Goal: Task Accomplishment & Management: Manage account settings

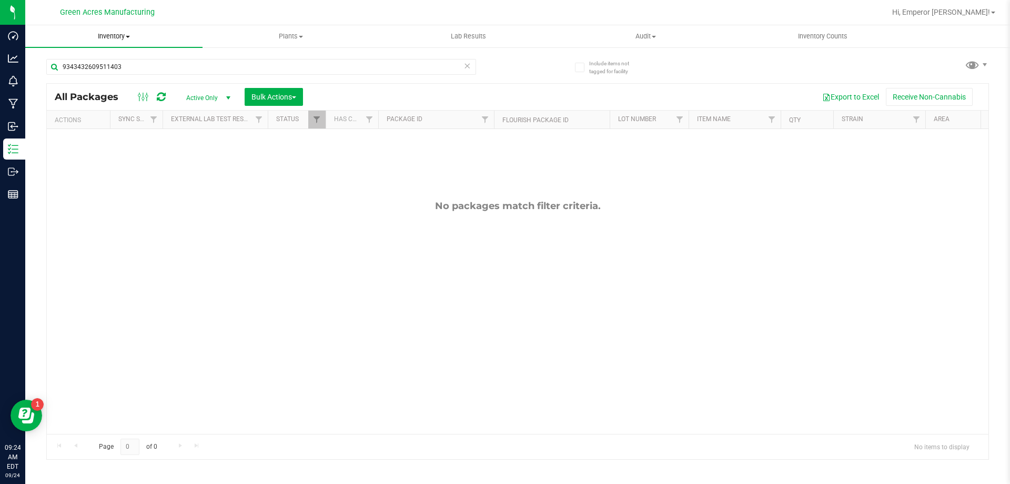
click at [124, 31] on uib-tab-heading "Inventory All packages All inventory Waste log Create inventory" at bounding box center [113, 36] width 177 height 22
click at [87, 122] on span "From bill of materials" at bounding box center [72, 126] width 95 height 9
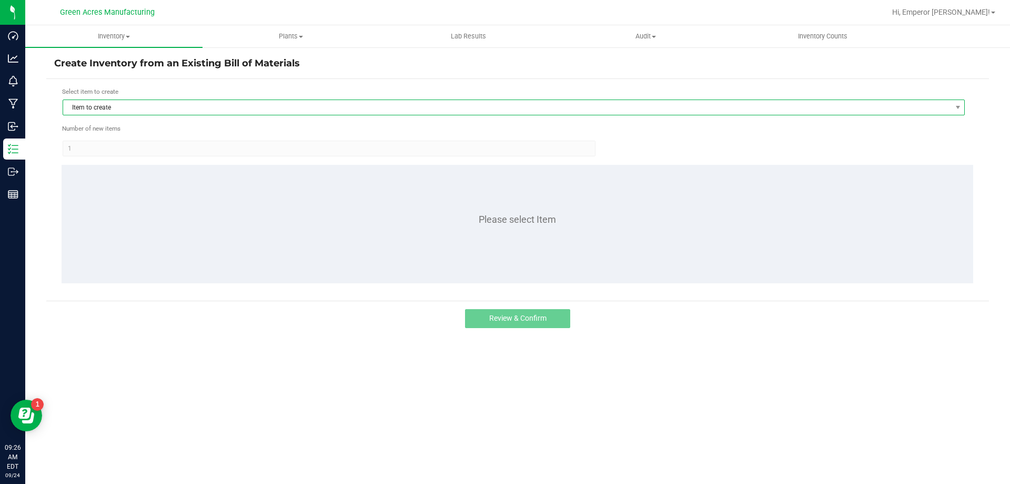
click at [143, 102] on span "Item to create" at bounding box center [507, 107] width 888 height 15
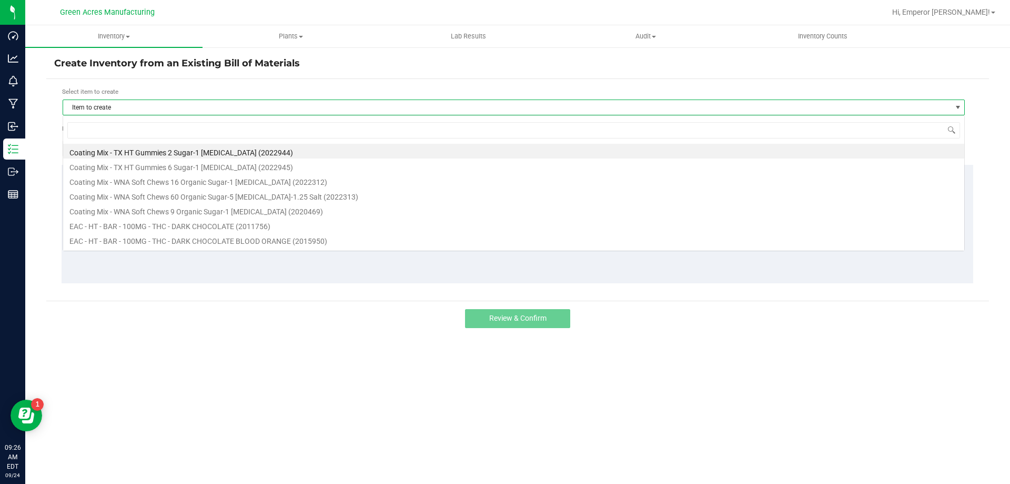
scroll to position [16, 903]
type input "cuw"
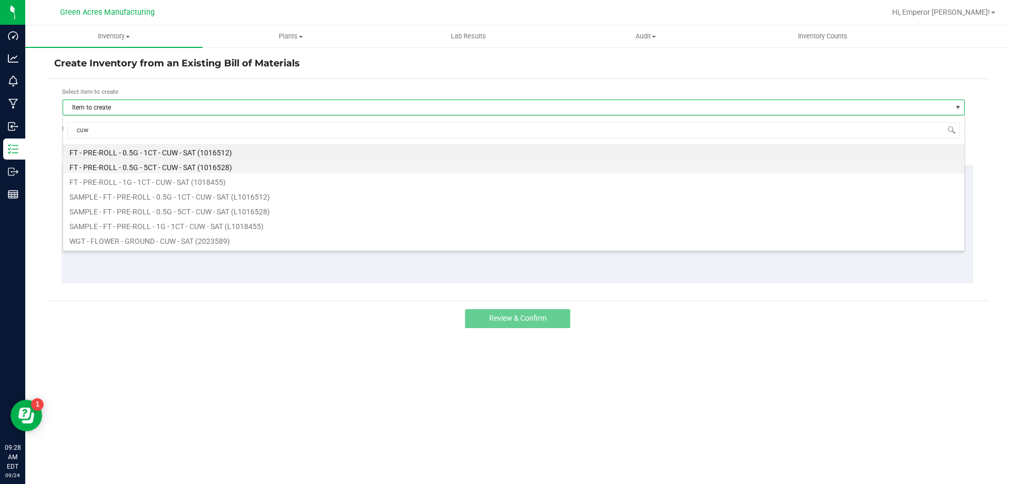
click at [261, 160] on li "FT - PRE-ROLL - 0.5G - 5CT - CUW - SAT (1016528)" at bounding box center [513, 165] width 901 height 15
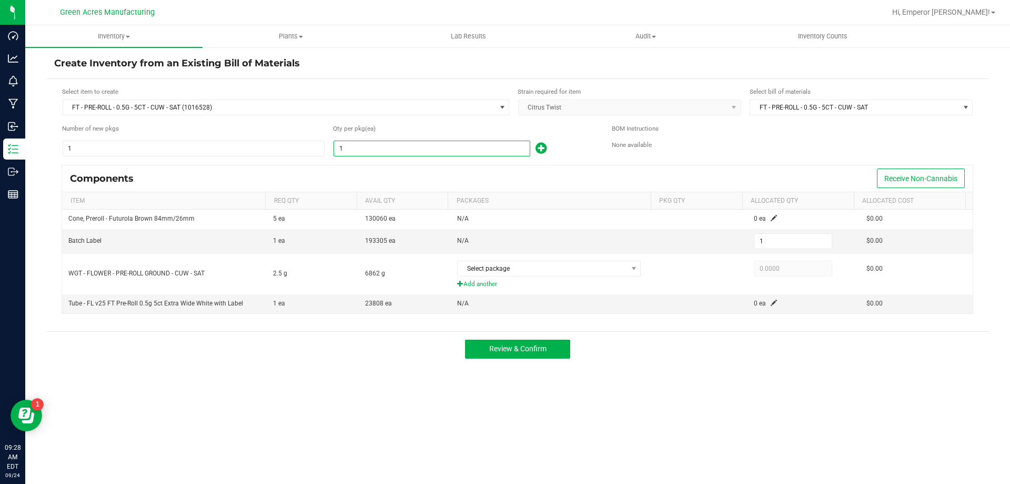
click at [428, 154] on input "1" at bounding box center [432, 148] width 196 height 15
type input "12"
type input "122"
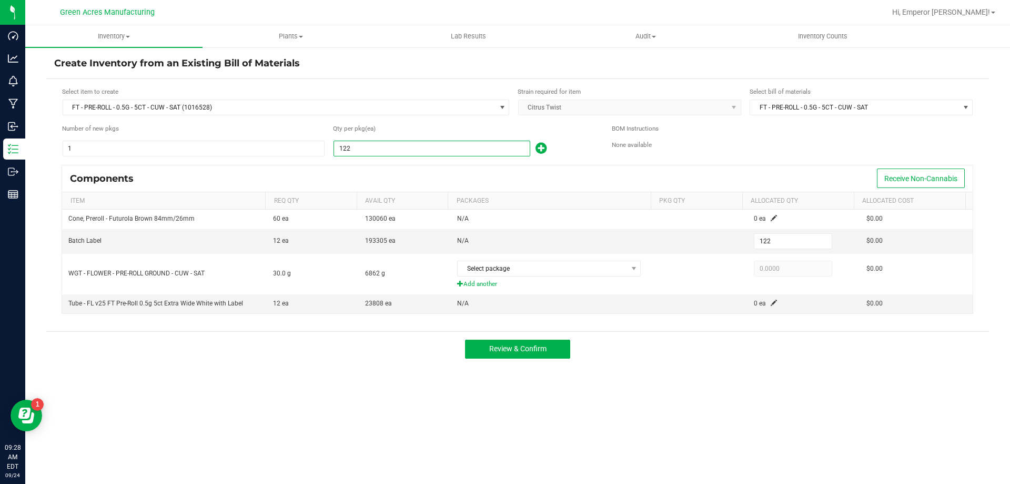
type input "1224"
type input "1,224"
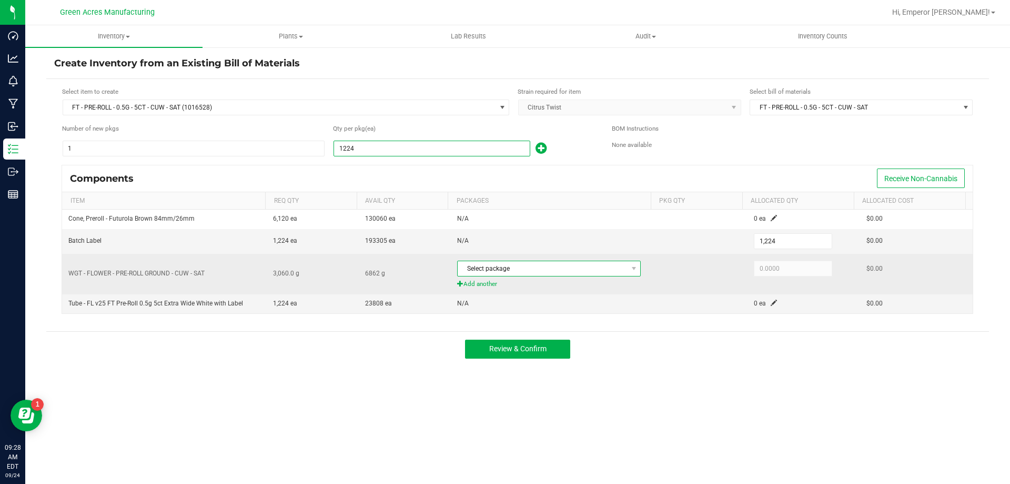
type input "1,224"
click at [595, 264] on span "Select package" at bounding box center [542, 268] width 169 height 15
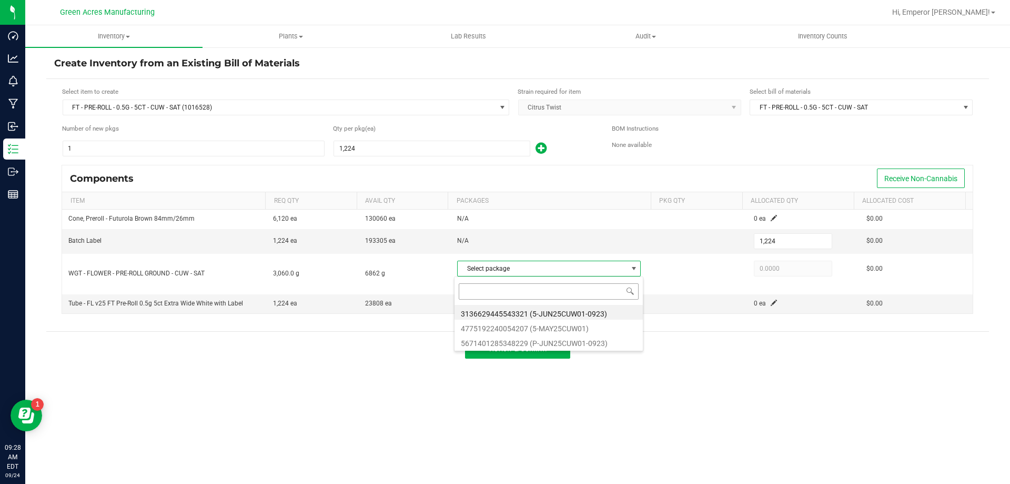
scroll to position [16, 182]
click at [596, 343] on li "5671401285348229 (P-JUN25CUW01-0923)" at bounding box center [549, 341] width 188 height 15
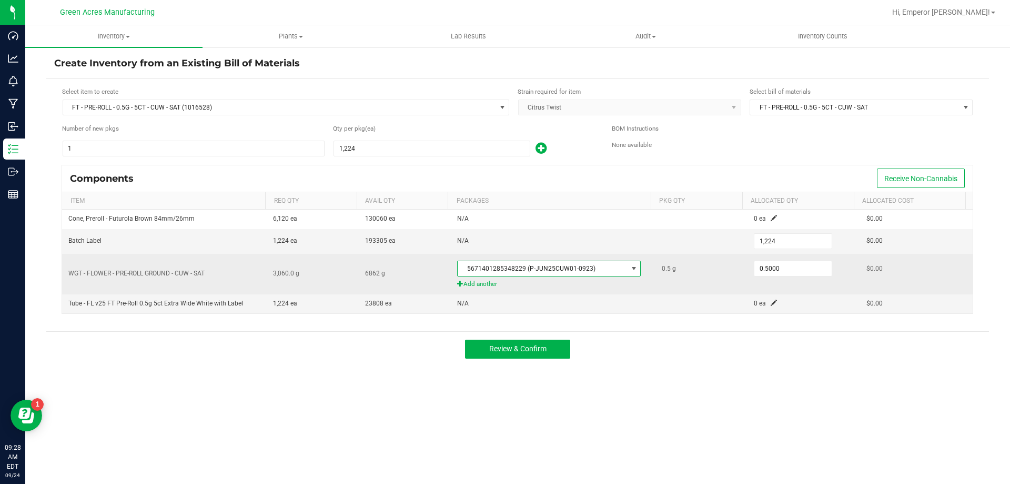
click at [630, 268] on span at bounding box center [634, 268] width 8 height 8
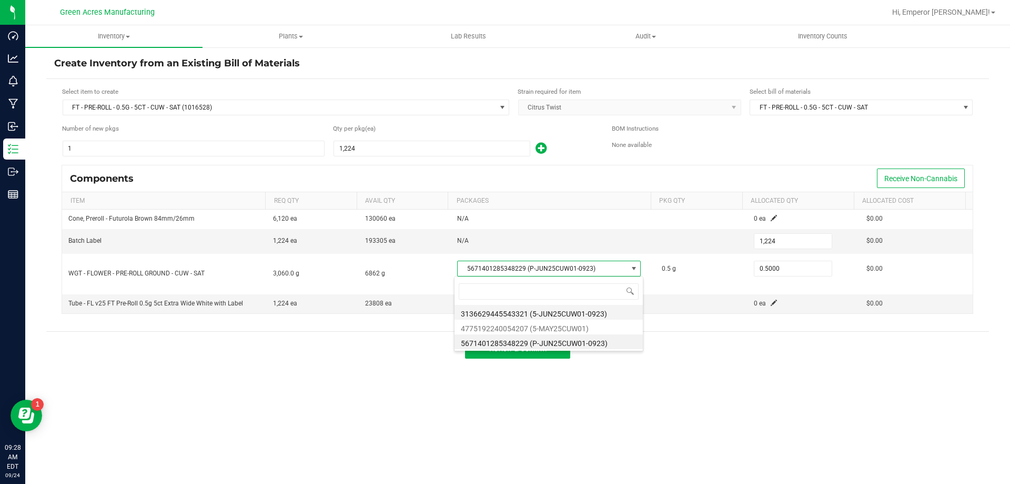
click at [602, 313] on li "3136629445543321 (5-JUN25CUW01-0923)" at bounding box center [549, 312] width 188 height 15
type input "3,060.0000"
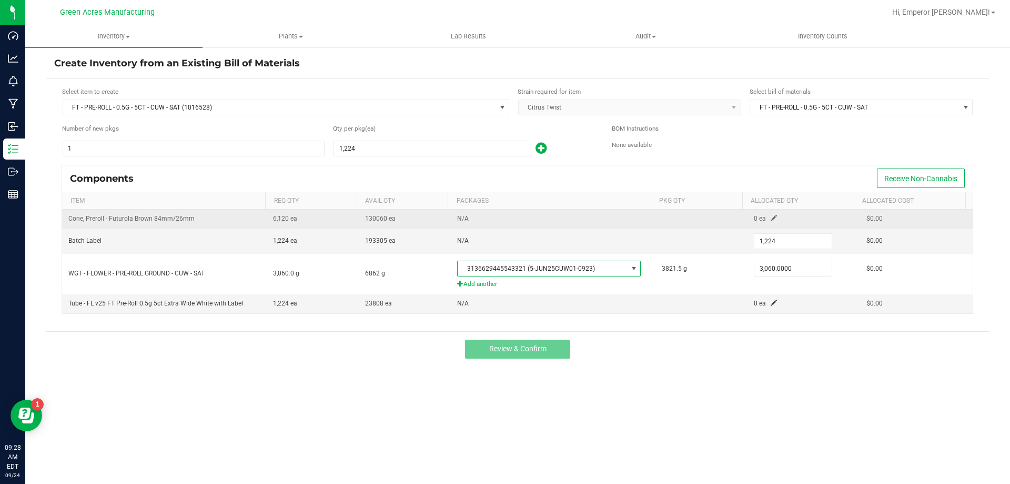
click at [771, 218] on span at bounding box center [774, 218] width 6 height 6
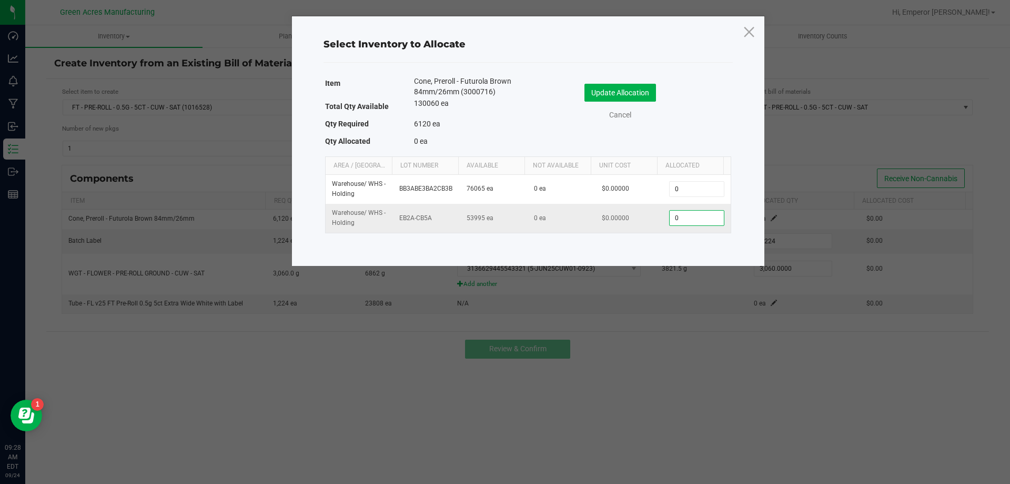
click at [688, 221] on input "0" at bounding box center [697, 218] width 54 height 15
type input "6,120"
click at [627, 96] on button "Update Allocation" at bounding box center [621, 93] width 72 height 18
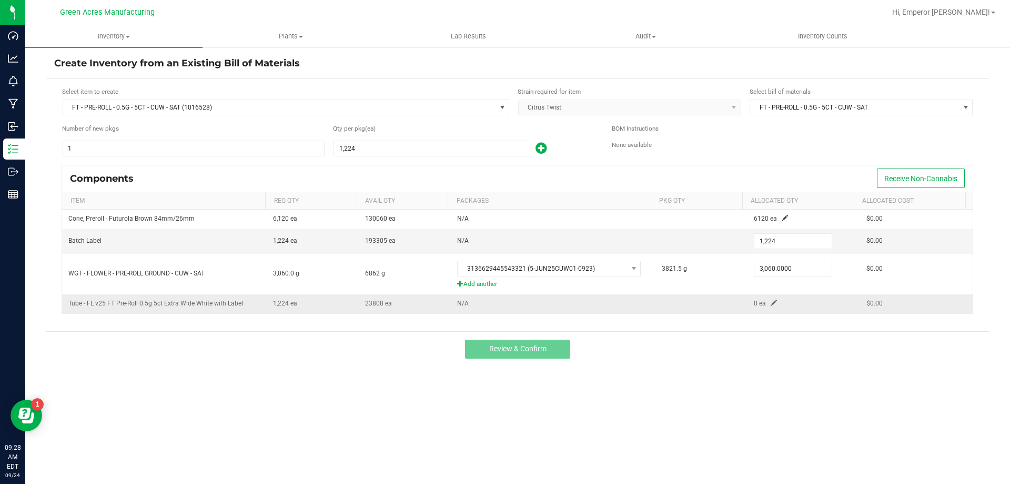
click at [771, 302] on span at bounding box center [774, 302] width 6 height 6
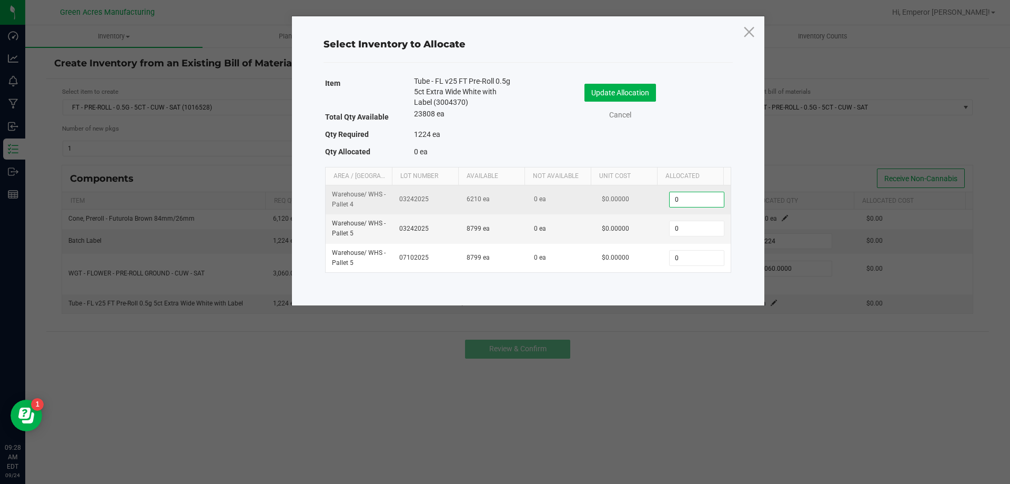
click at [691, 199] on input "0" at bounding box center [697, 199] width 54 height 15
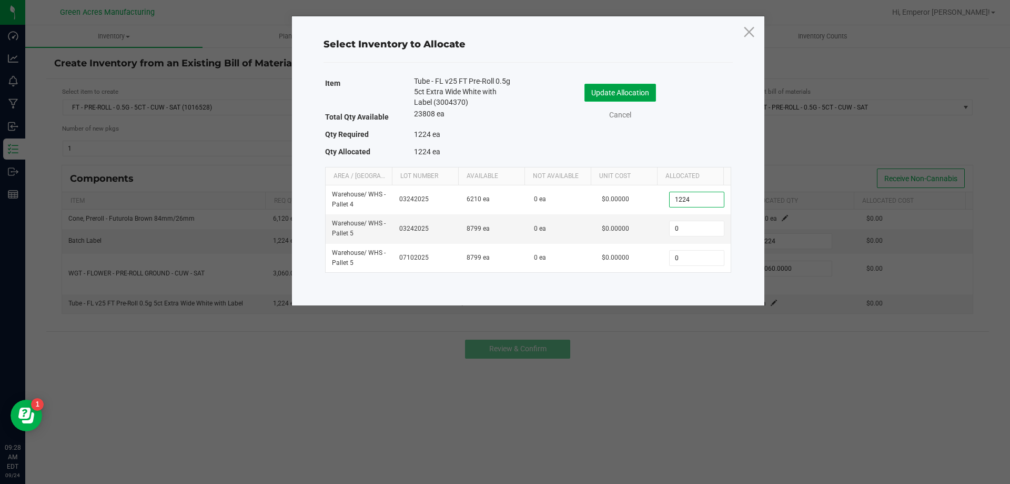
type input "1,224"
click at [630, 96] on button "Update Allocation" at bounding box center [621, 93] width 72 height 18
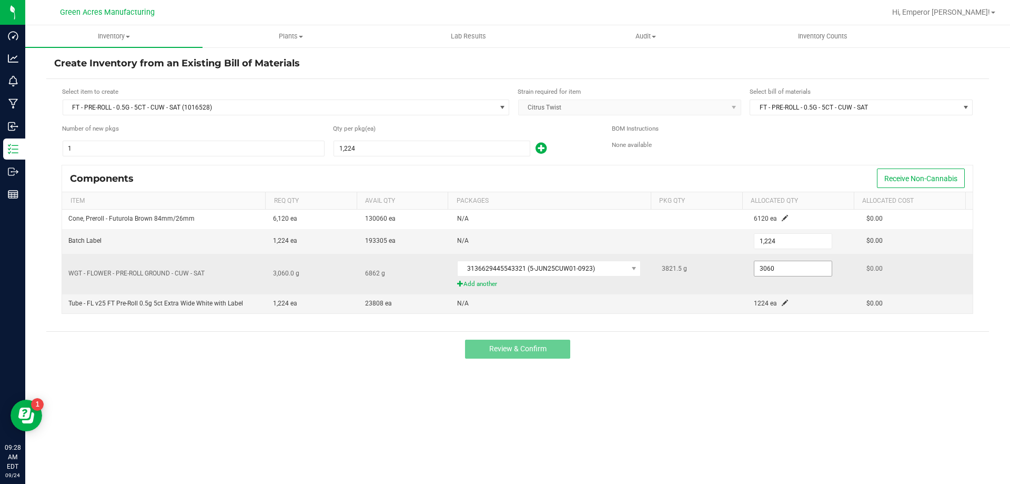
click at [794, 268] on input "3060" at bounding box center [793, 268] width 77 height 15
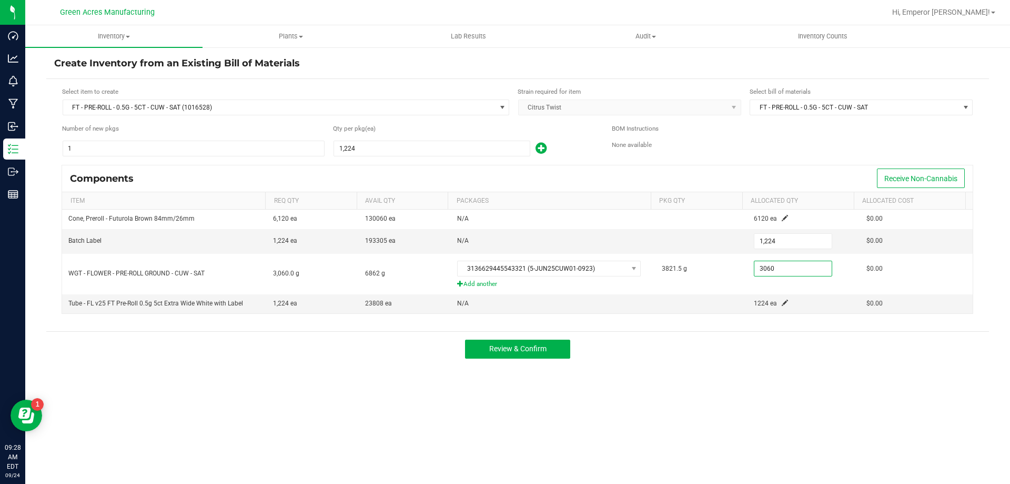
type input "3,060.0000"
click at [764, 347] on div "Review & Confirm" at bounding box center [517, 348] width 943 height 35
click at [540, 352] on span "Review & Confirm" at bounding box center [517, 348] width 57 height 8
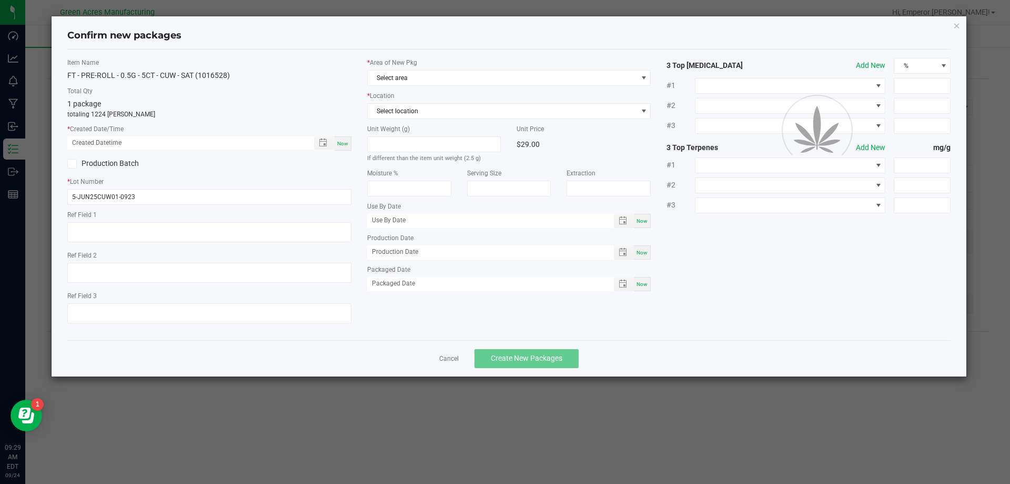
type textarea "NEEDS 10g SAMPLE"
type textarea "21.8%"
click at [350, 144] on div "Now" at bounding box center [343, 143] width 17 height 14
type input "[DATE] 09:29 AM"
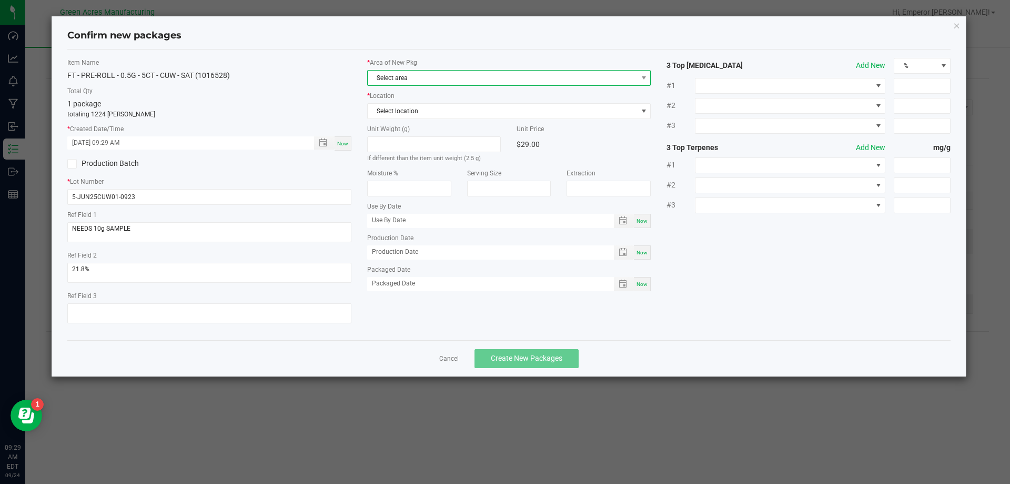
click at [440, 82] on span "Select area" at bounding box center [503, 78] width 270 height 15
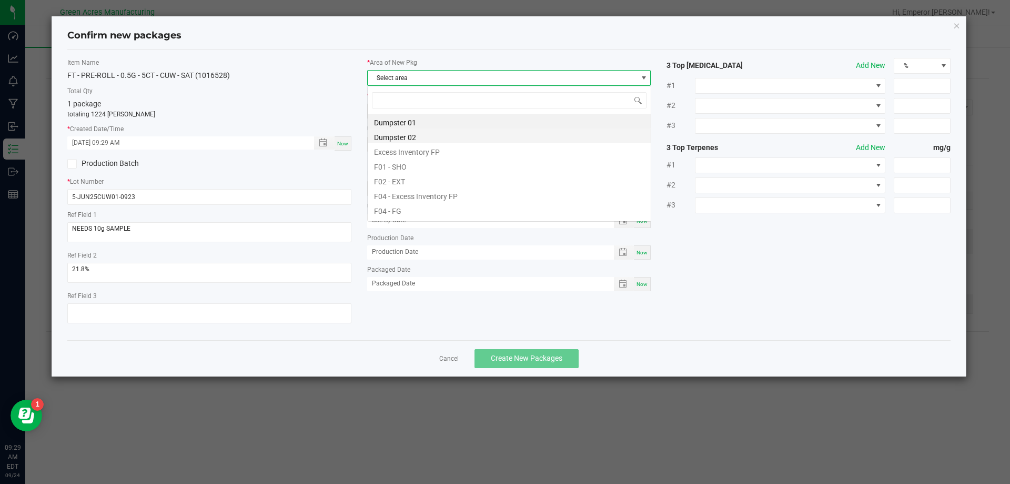
scroll to position [16, 284]
click at [395, 214] on li "F04 - FG" at bounding box center [509, 209] width 283 height 15
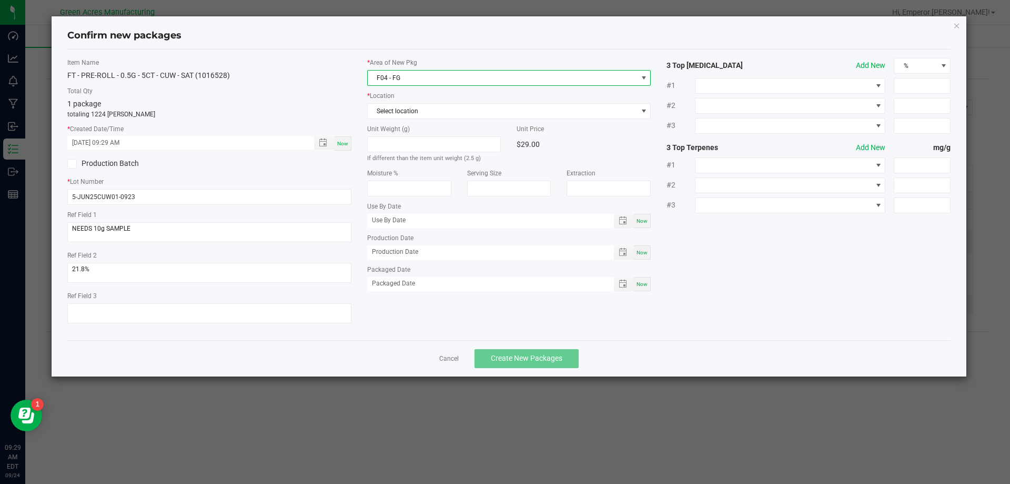
click at [438, 84] on span "F04 - FG" at bounding box center [503, 78] width 270 height 15
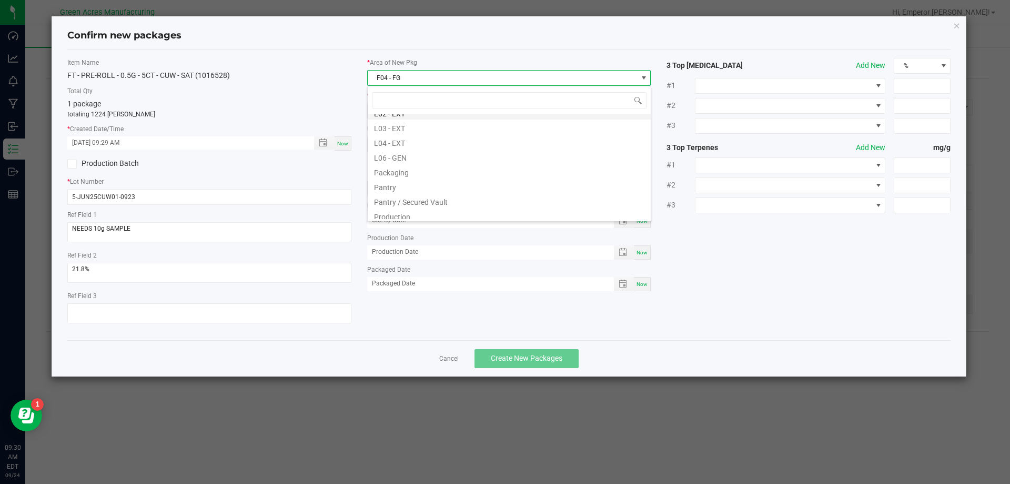
scroll to position [316, 0]
click at [421, 119] on li "Pantry / Secured Vault" at bounding box center [509, 114] width 283 height 15
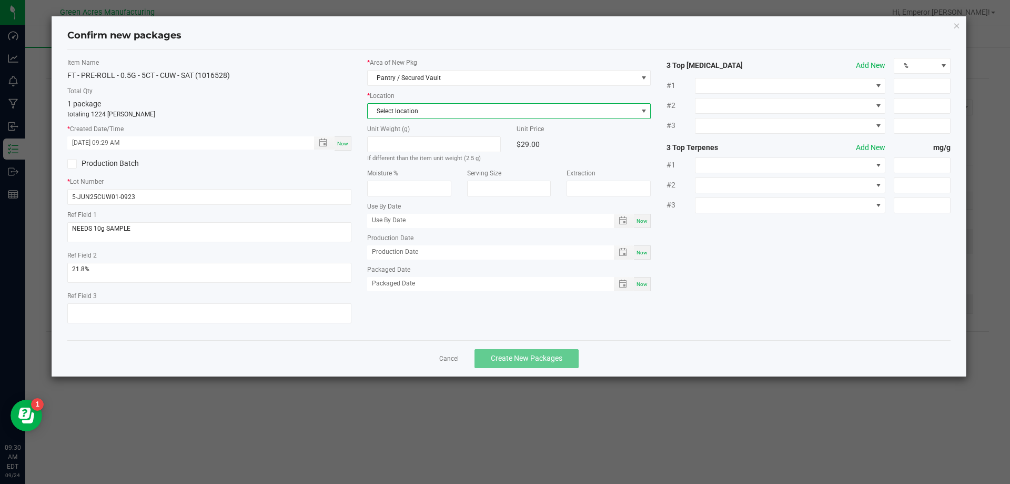
click at [422, 116] on span "Select location" at bounding box center [503, 111] width 270 height 15
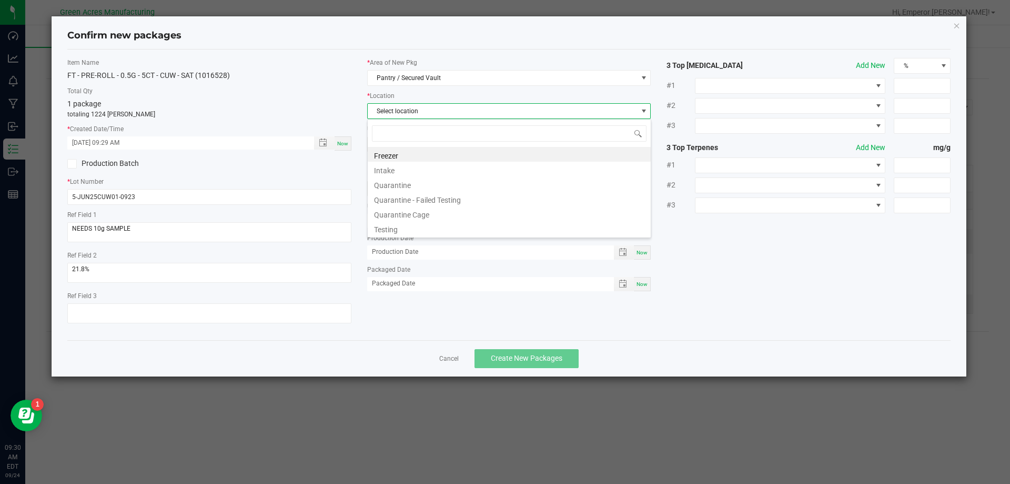
scroll to position [16, 284]
click at [396, 169] on li "Intake" at bounding box center [509, 169] width 283 height 15
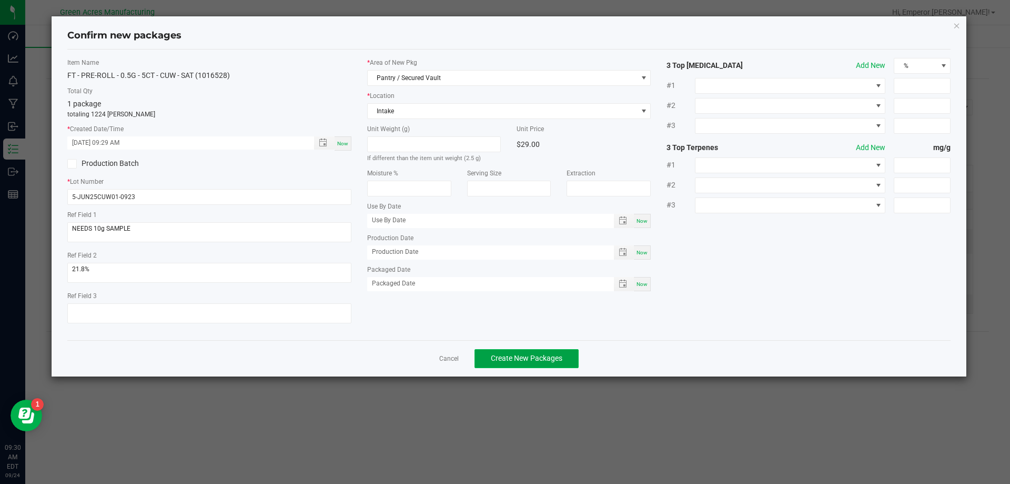
click at [523, 355] on span "Create New Packages" at bounding box center [527, 358] width 72 height 8
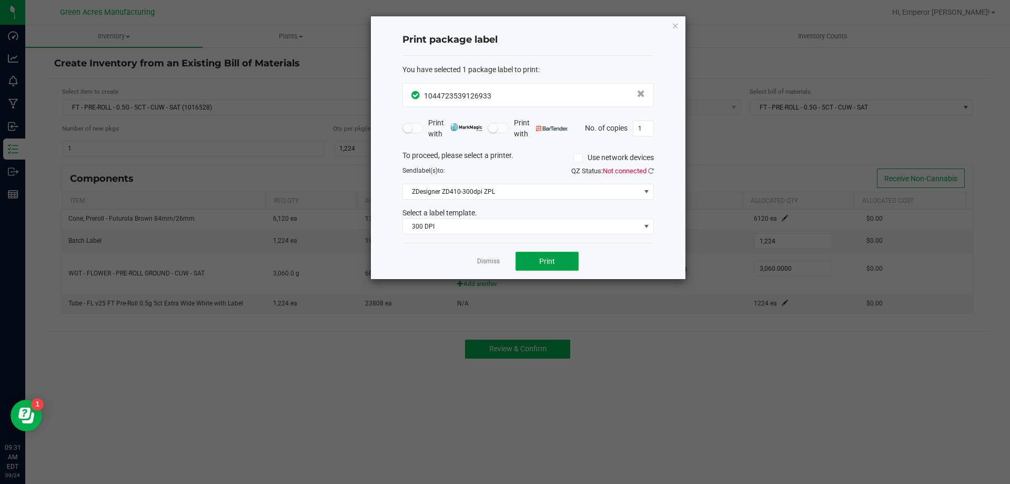
click at [561, 257] on button "Print" at bounding box center [547, 261] width 63 height 19
click at [486, 258] on link "Dismiss" at bounding box center [488, 261] width 23 height 9
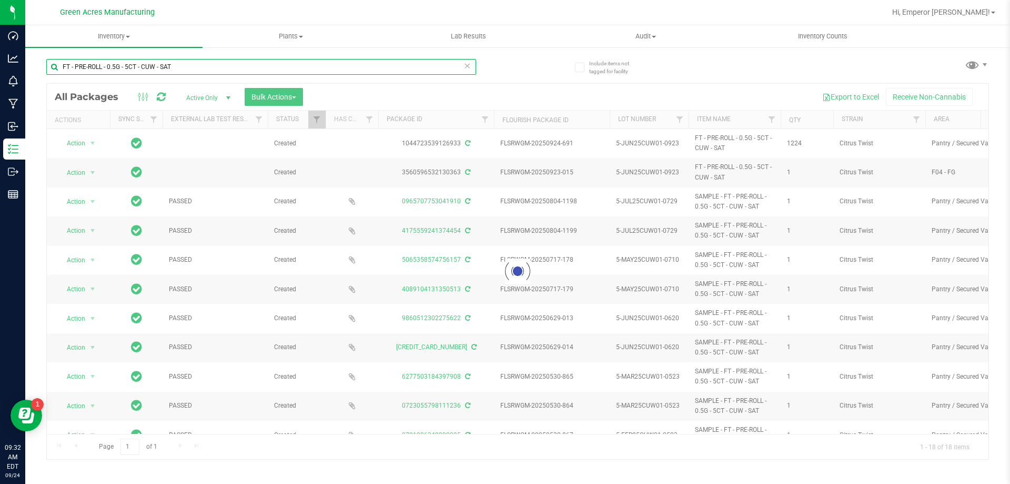
click at [206, 63] on input "FT - PRE-ROLL - 0.5G - 5CT - CUW - SAT" at bounding box center [261, 67] width 430 height 16
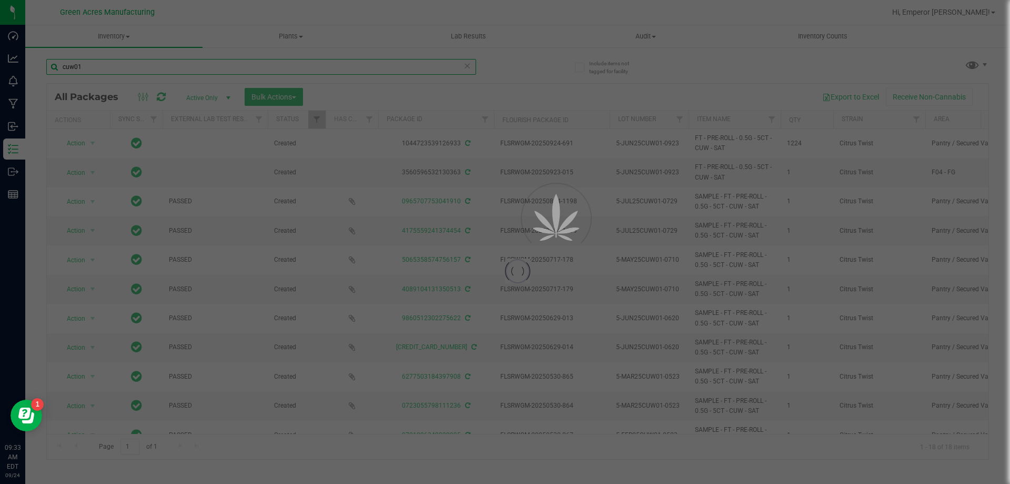
type input "cuw01"
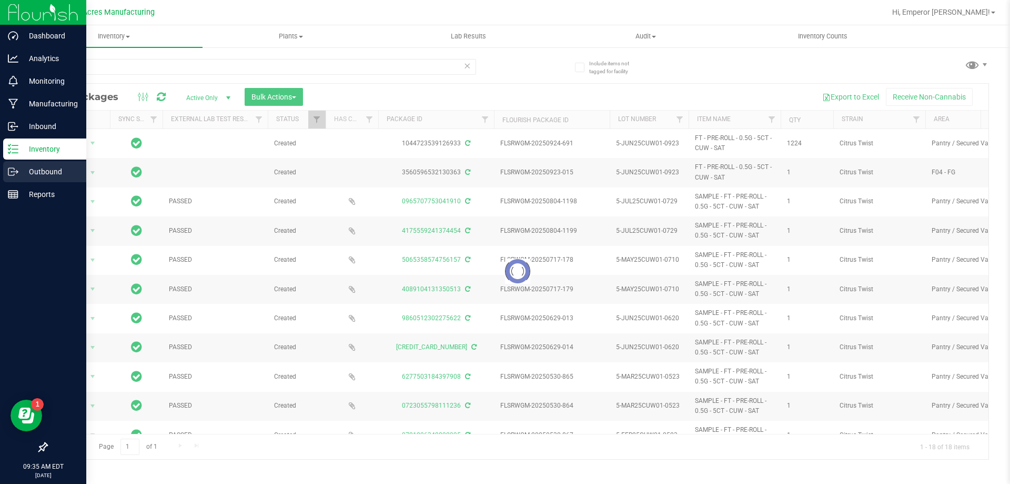
click at [16, 171] on icon at bounding box center [13, 171] width 11 height 11
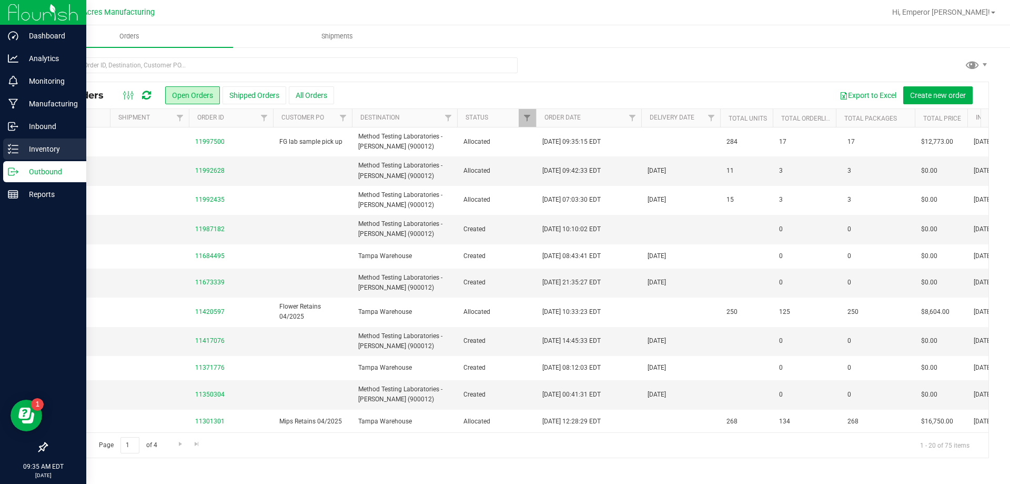
click at [31, 154] on p "Inventory" at bounding box center [49, 149] width 63 height 13
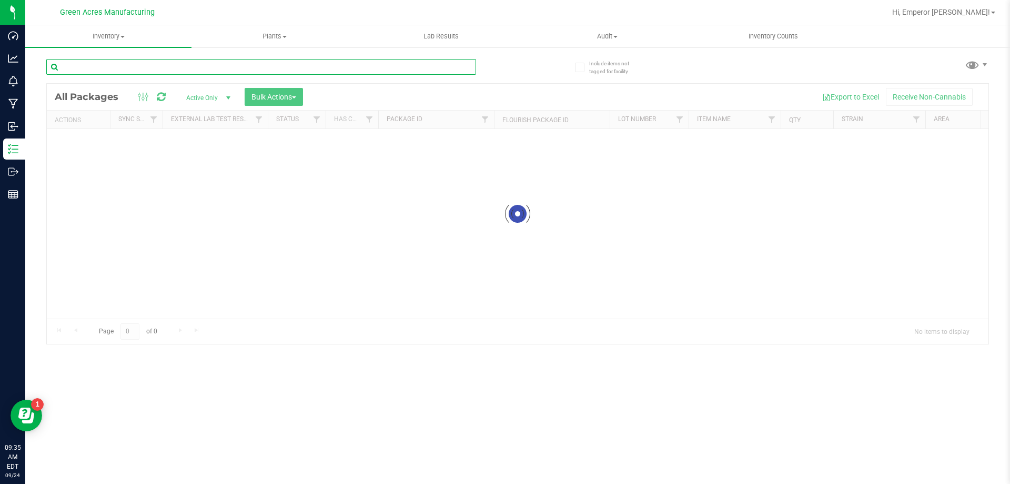
click at [144, 66] on input "text" at bounding box center [261, 67] width 430 height 16
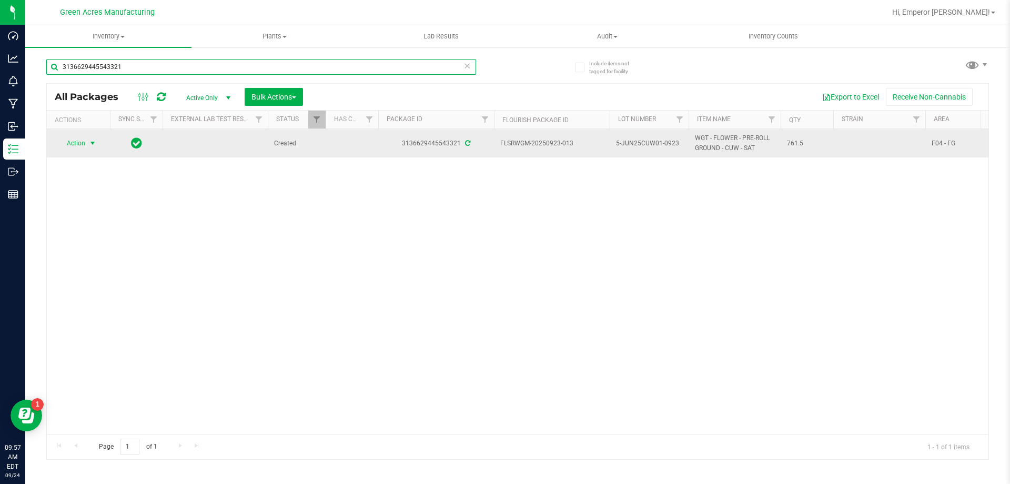
type input "3136629445543321"
click at [68, 149] on span "Action" at bounding box center [71, 143] width 28 height 15
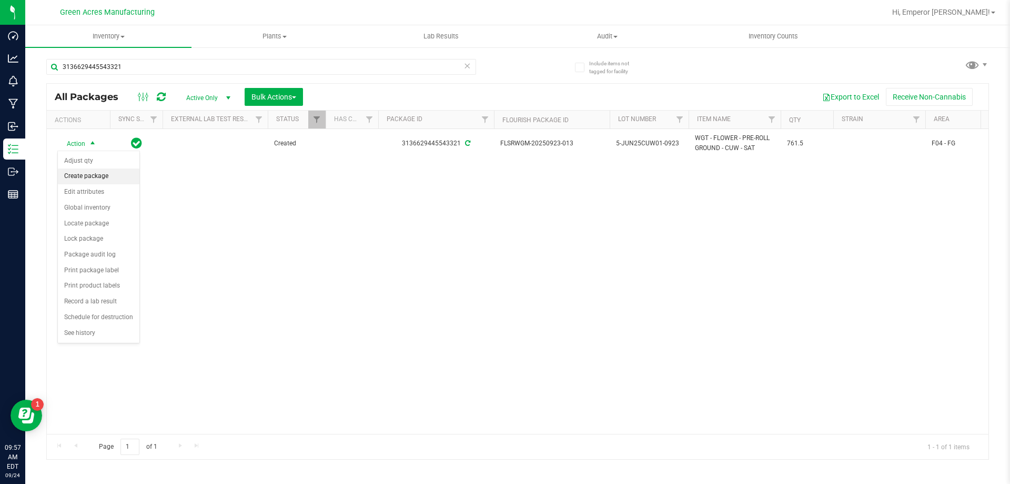
click at [83, 176] on li "Create package" at bounding box center [99, 176] width 82 height 16
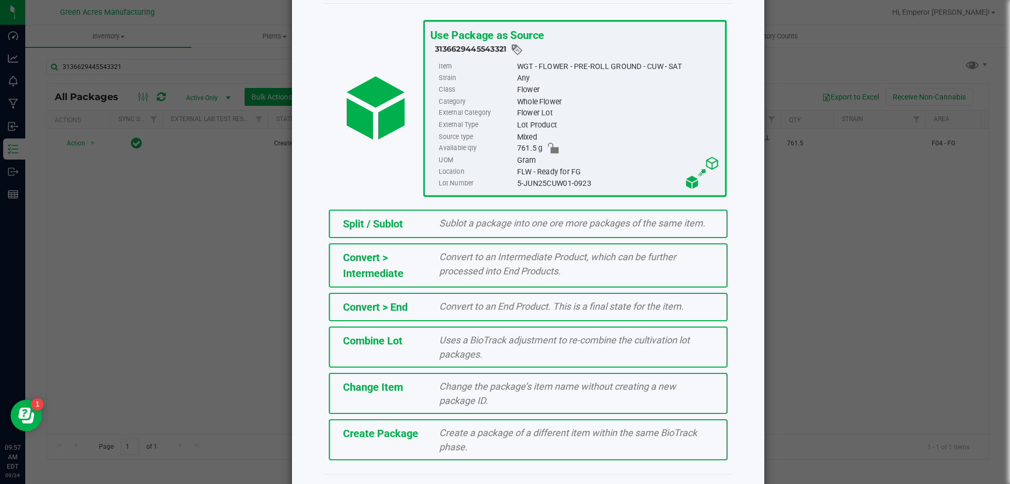
scroll to position [76, 0]
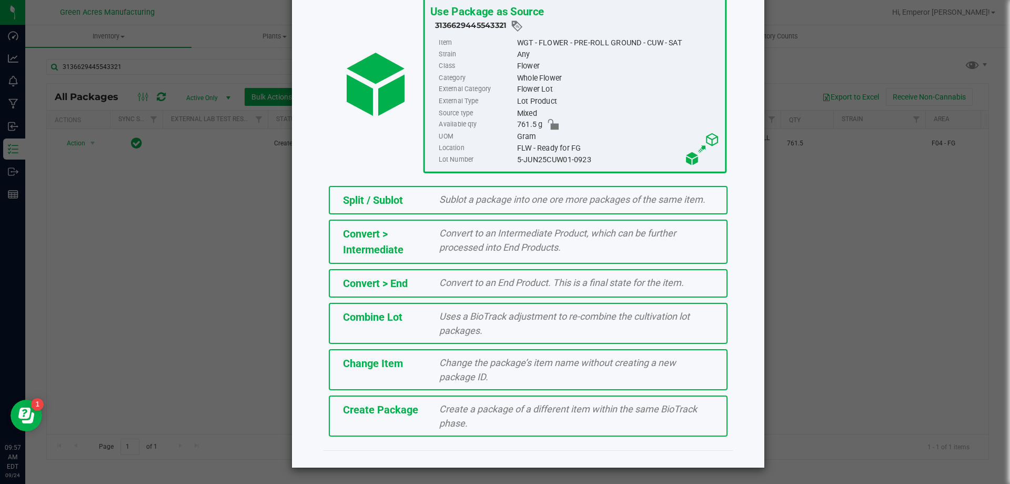
click at [432, 416] on div "Create a package of a different item within the same BioTrack phase." at bounding box center [577, 416] width 290 height 28
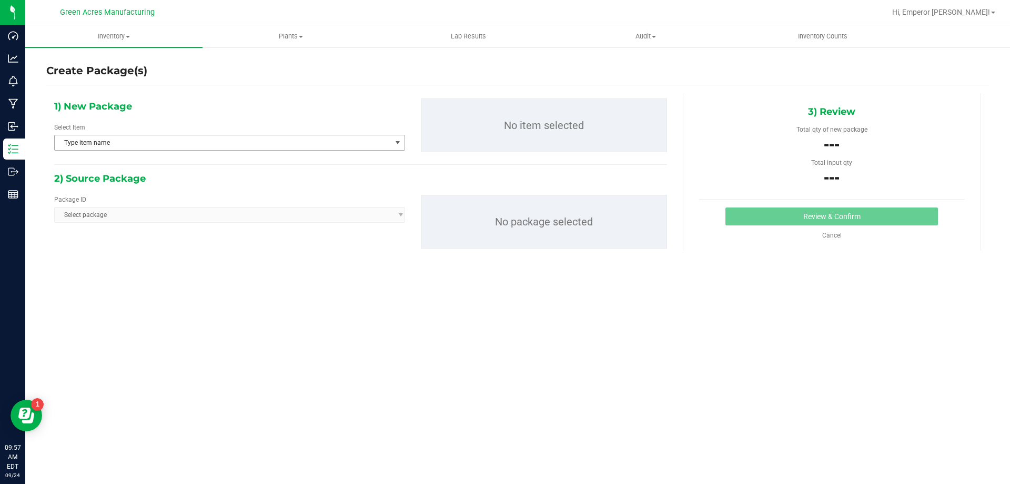
click at [241, 144] on span "Type item name" at bounding box center [223, 142] width 337 height 15
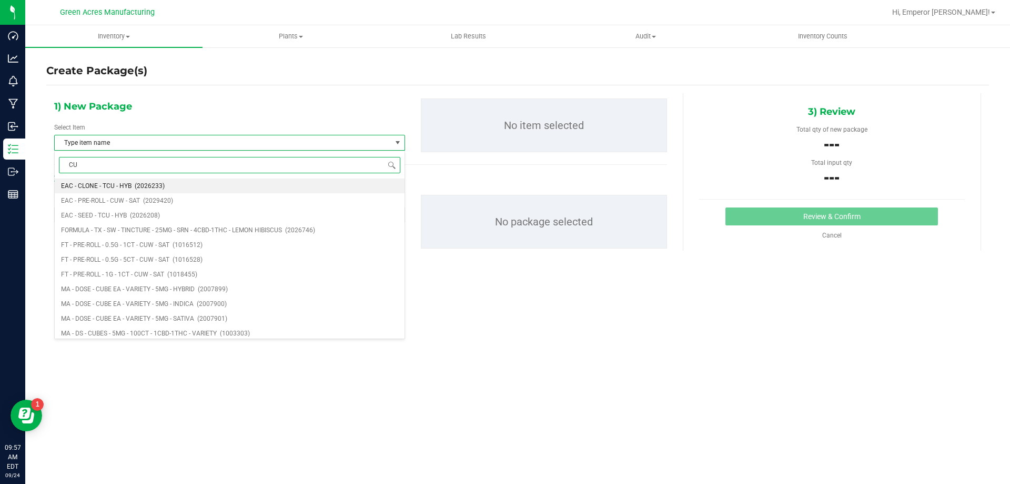
type input "CUW"
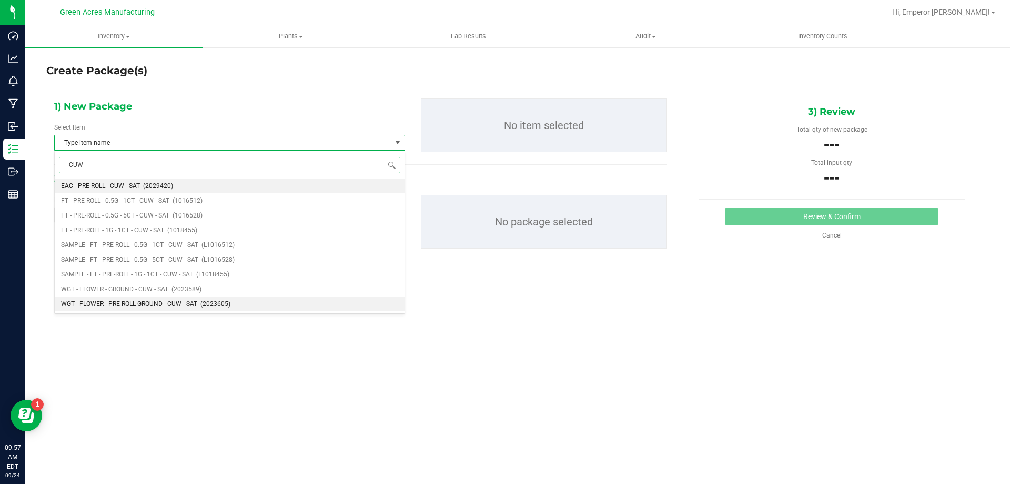
click at [149, 305] on span "WGT - FLOWER - PRE-ROLL GROUND - CUW - SAT" at bounding box center [129, 303] width 136 height 7
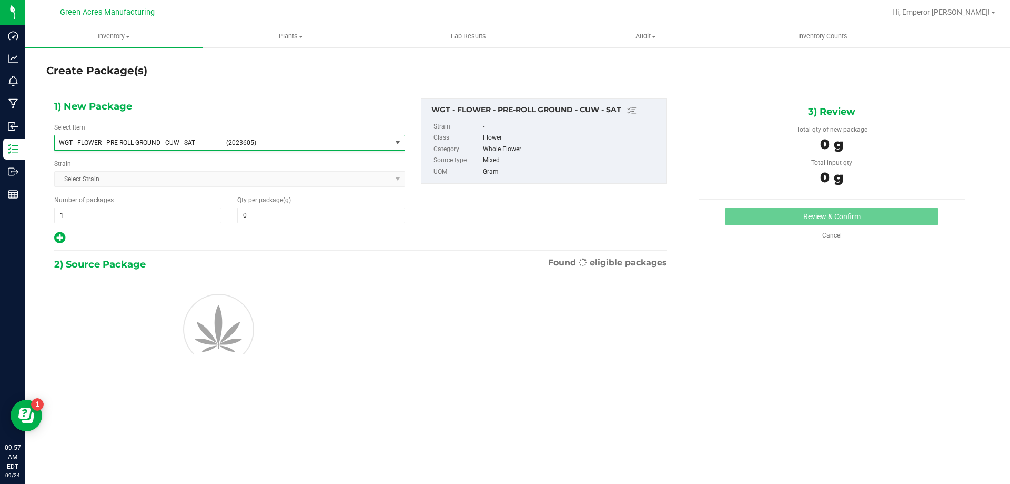
type input "0.0000"
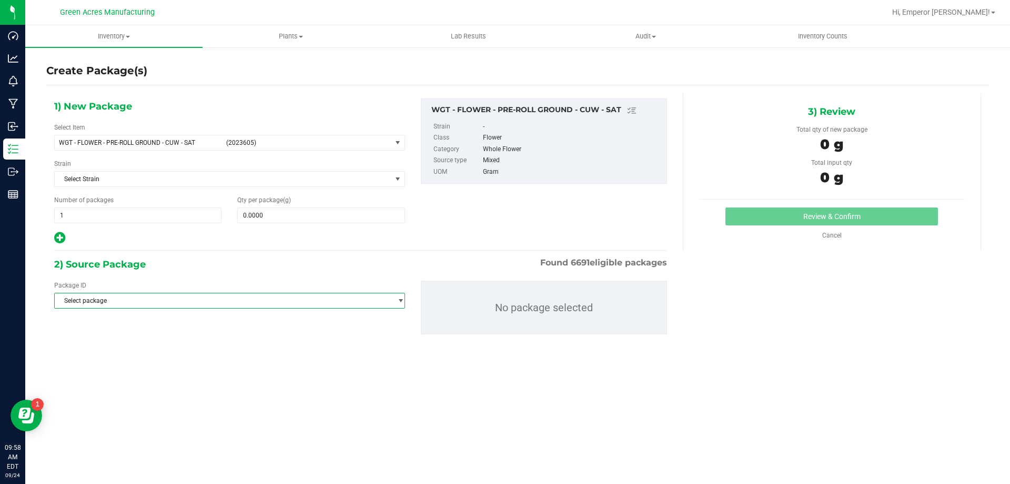
click at [156, 293] on span "Select package" at bounding box center [229, 301] width 351 height 16
click at [157, 296] on span "Select package" at bounding box center [223, 300] width 337 height 15
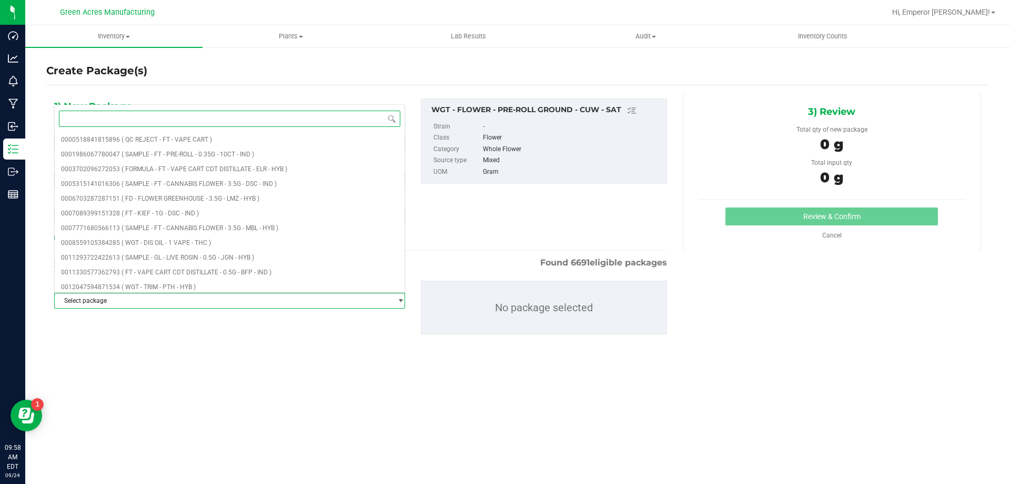
paste input "3136629445543321"
type input "3136629445543321"
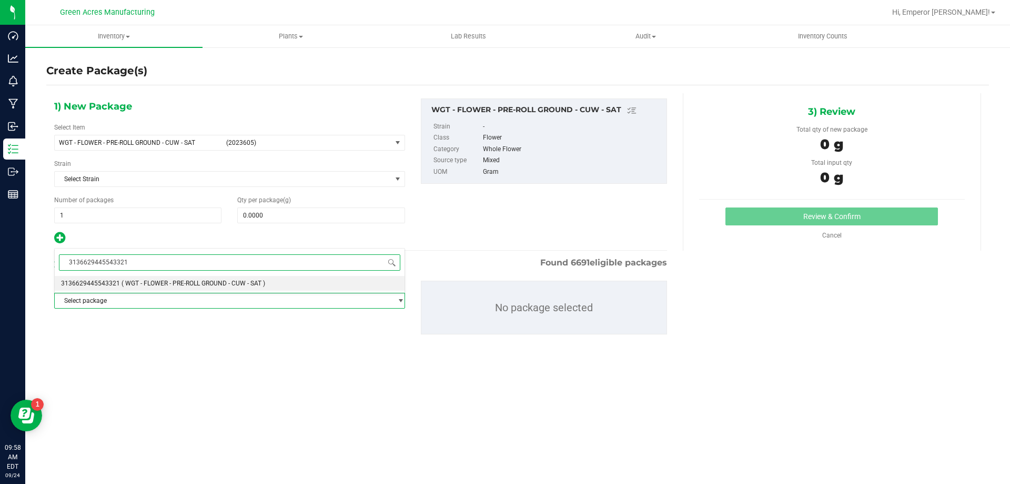
click at [159, 279] on span "( WGT - FLOWER - PRE-ROLL GROUND - CUW - SAT )" at bounding box center [194, 282] width 144 height 7
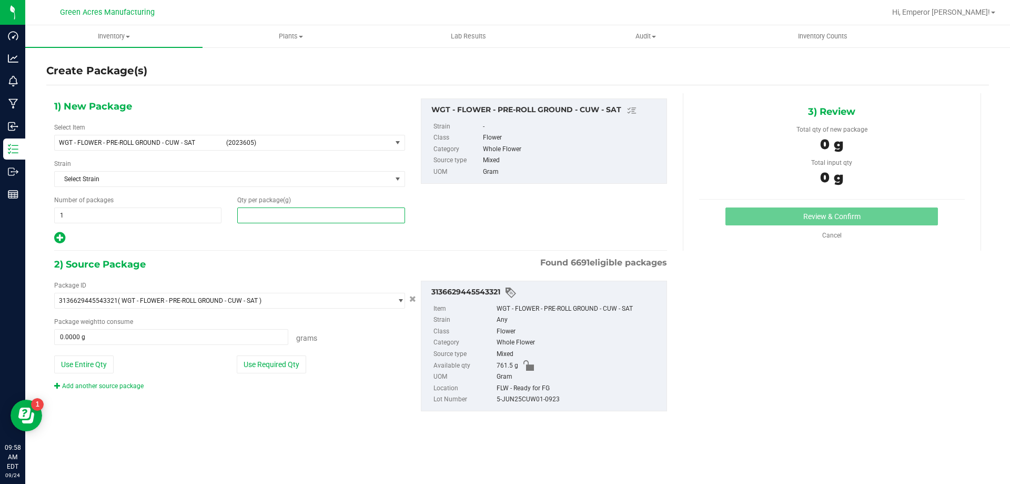
click at [290, 214] on span at bounding box center [320, 215] width 167 height 16
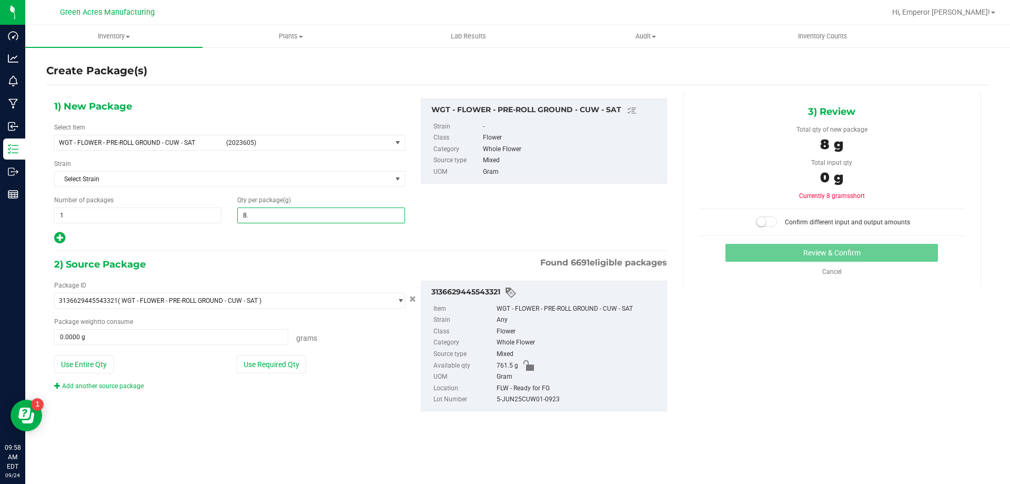
type input "8.5"
type input "8.5000"
click at [277, 358] on button "Use Required Qty" at bounding box center [271, 364] width 69 height 18
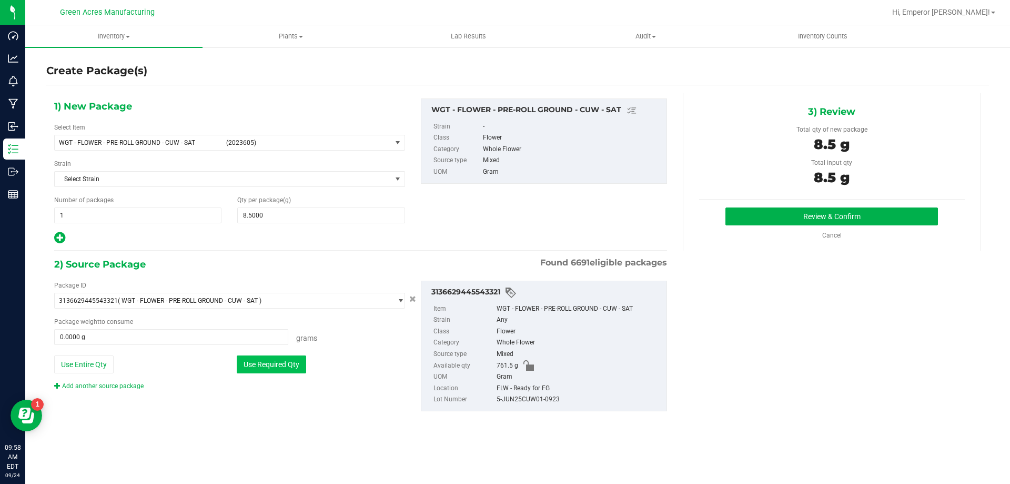
type input "8.5000 g"
click at [740, 216] on button "Review & Confirm" at bounding box center [832, 216] width 213 height 18
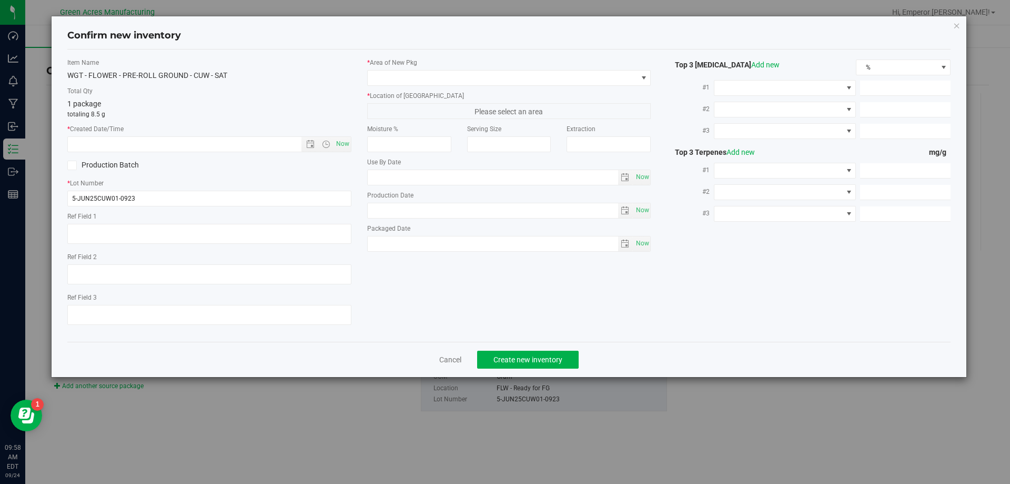
type textarea "NEEDS 10g SAMPLE"
type textarea "21.8%"
click at [344, 143] on span "Now" at bounding box center [343, 143] width 18 height 15
type input "9/24/2025 9:58 AM"
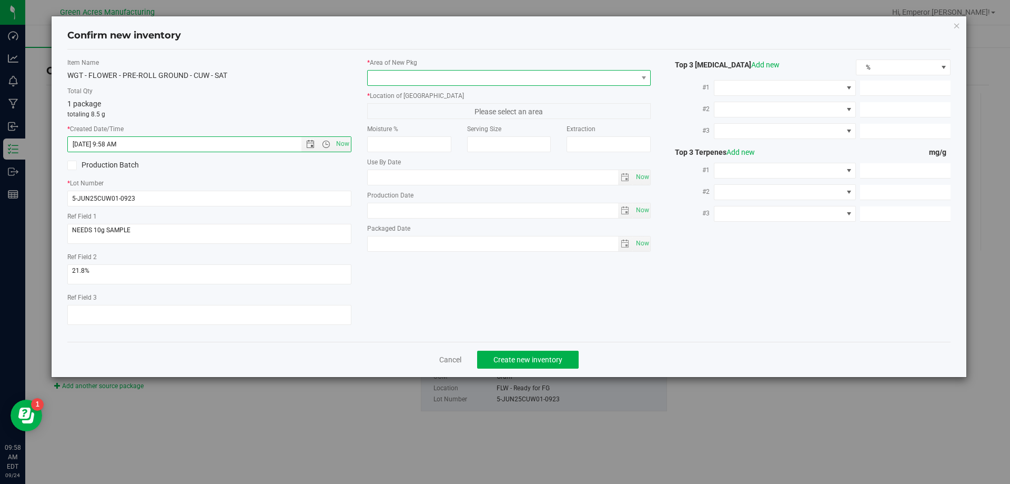
click at [405, 83] on span at bounding box center [503, 78] width 270 height 15
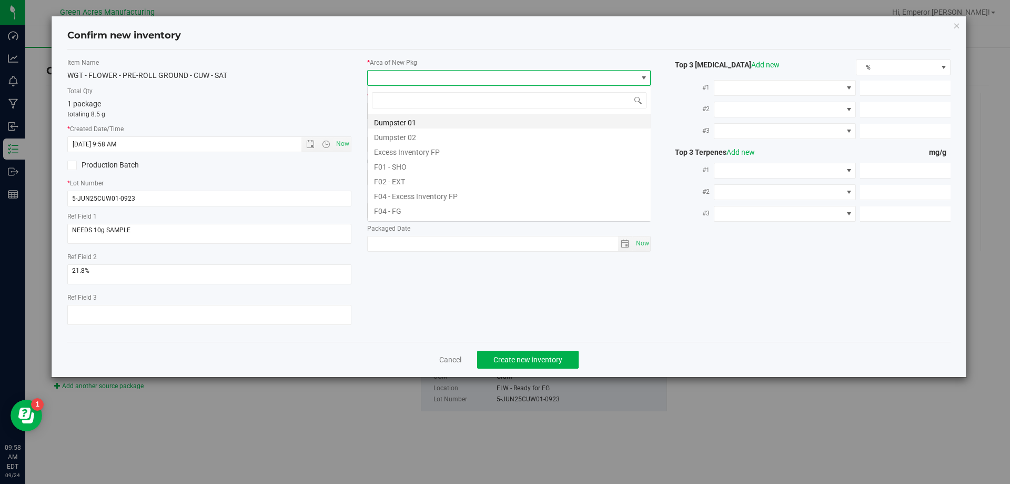
scroll to position [16, 284]
click at [382, 208] on li "F04 - FG" at bounding box center [509, 209] width 283 height 15
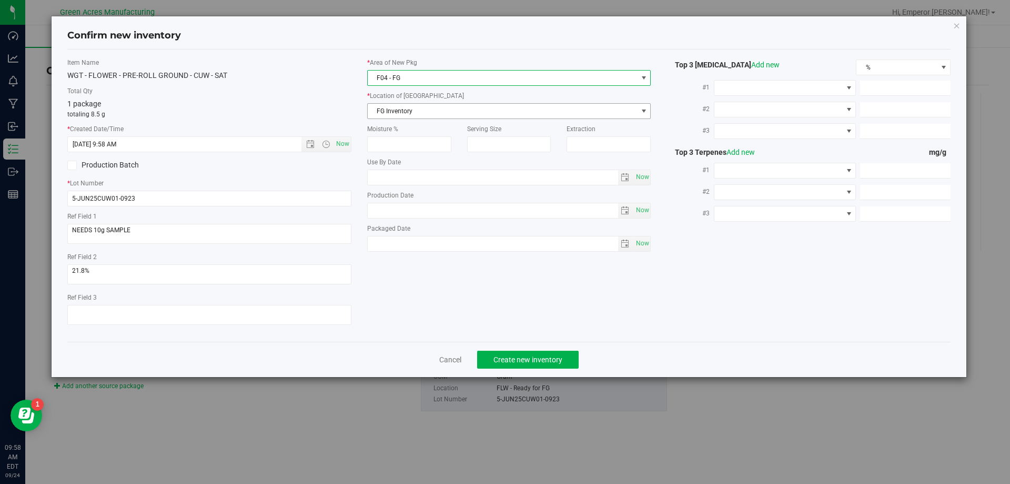
click at [404, 112] on span "FG Inventory" at bounding box center [503, 111] width 270 height 15
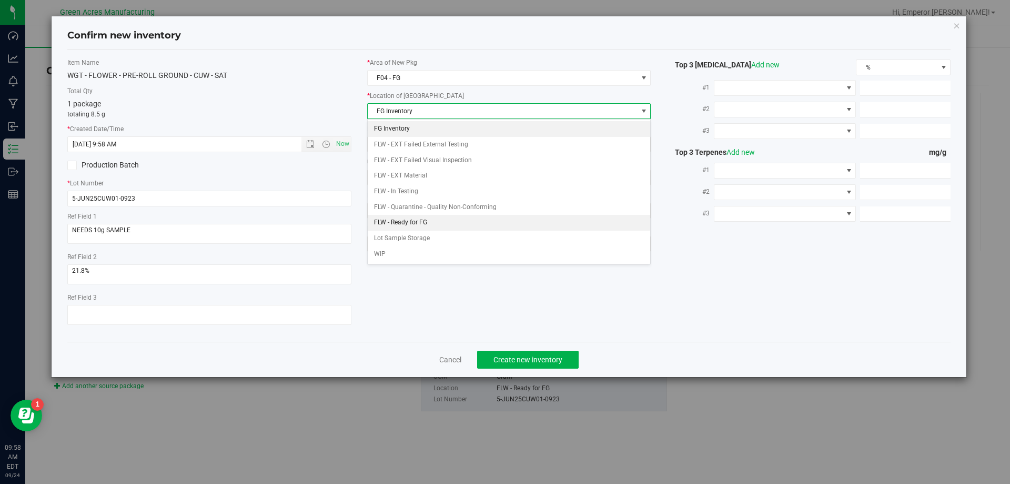
click at [409, 224] on li "FLW - Ready for FG" at bounding box center [509, 223] width 283 height 16
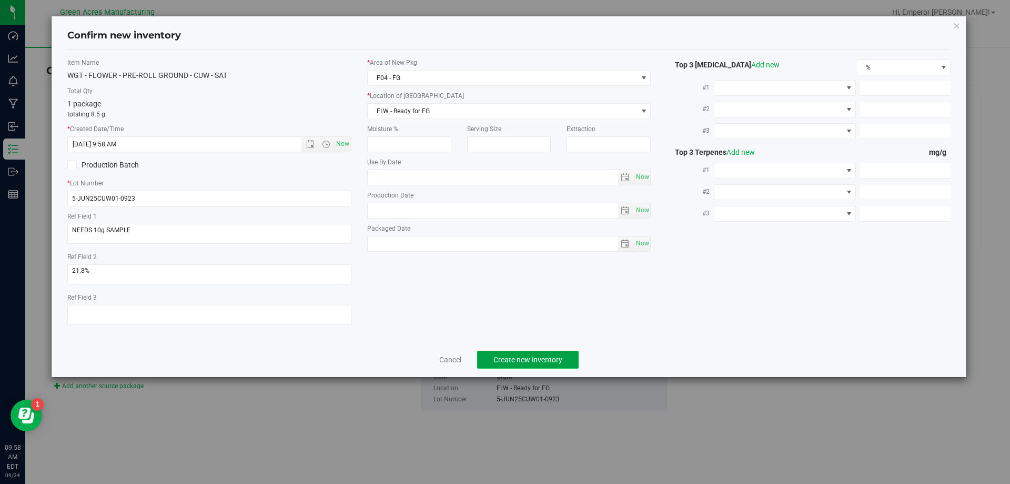
click at [507, 356] on span "Create new inventory" at bounding box center [528, 359] width 69 height 8
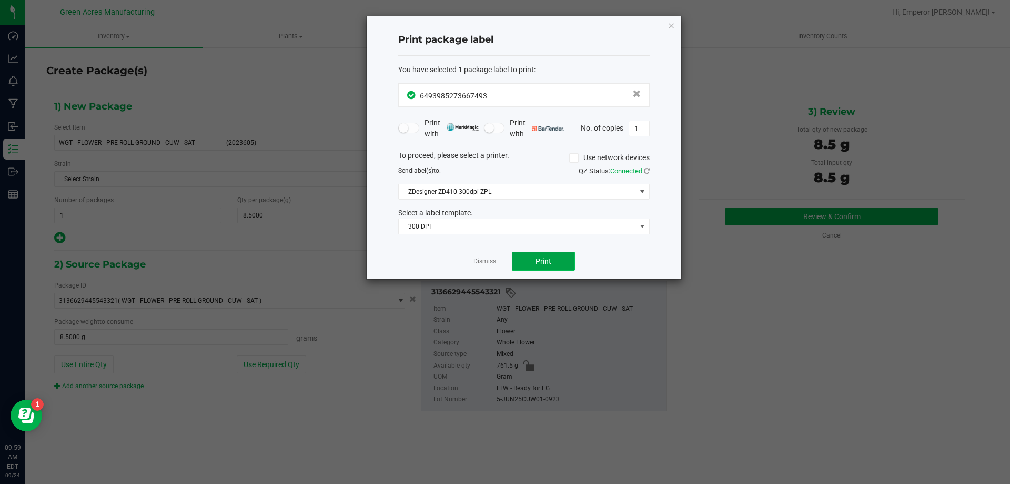
click at [550, 265] on span "Print" at bounding box center [544, 261] width 16 height 8
click at [485, 263] on link "Dismiss" at bounding box center [485, 261] width 23 height 9
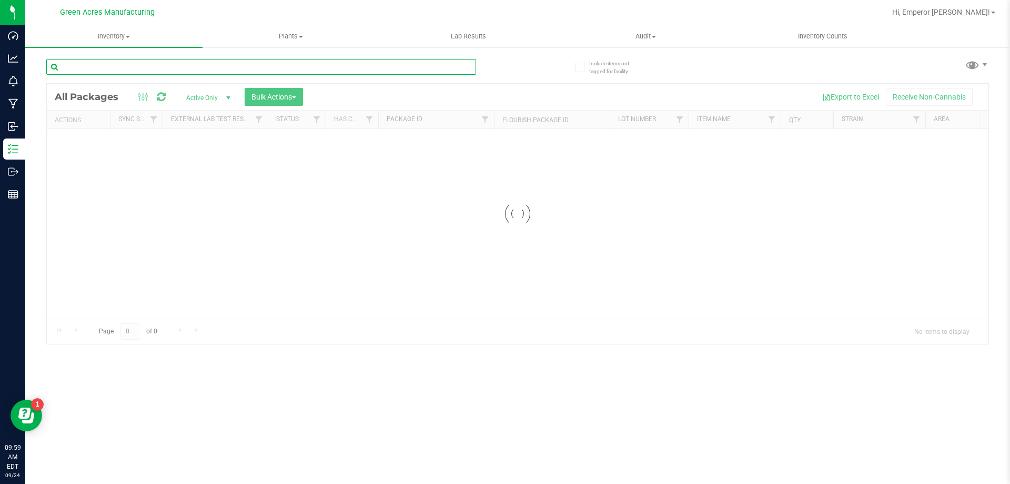
click at [179, 61] on input "text" at bounding box center [261, 67] width 430 height 16
paste input "3136629445543321"
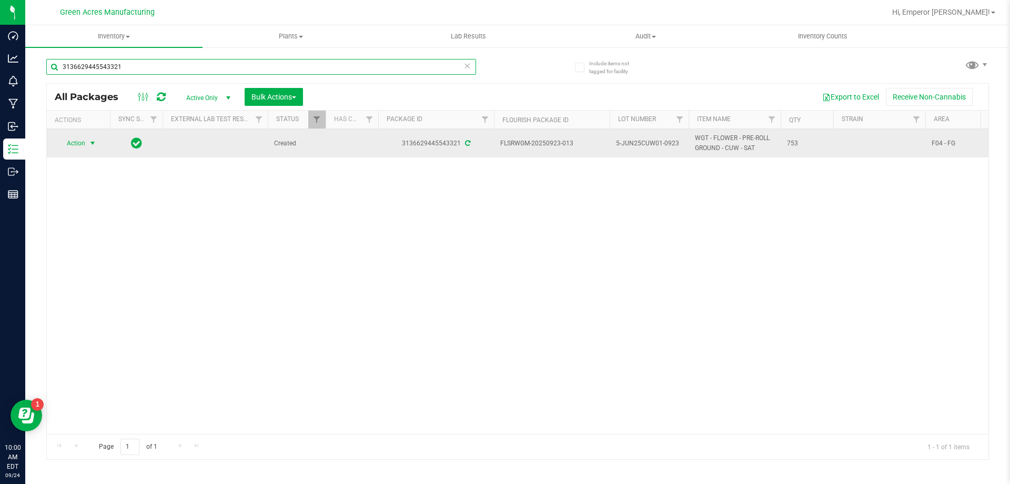
type input "3136629445543321"
click at [83, 141] on span "Action" at bounding box center [78, 143] width 42 height 15
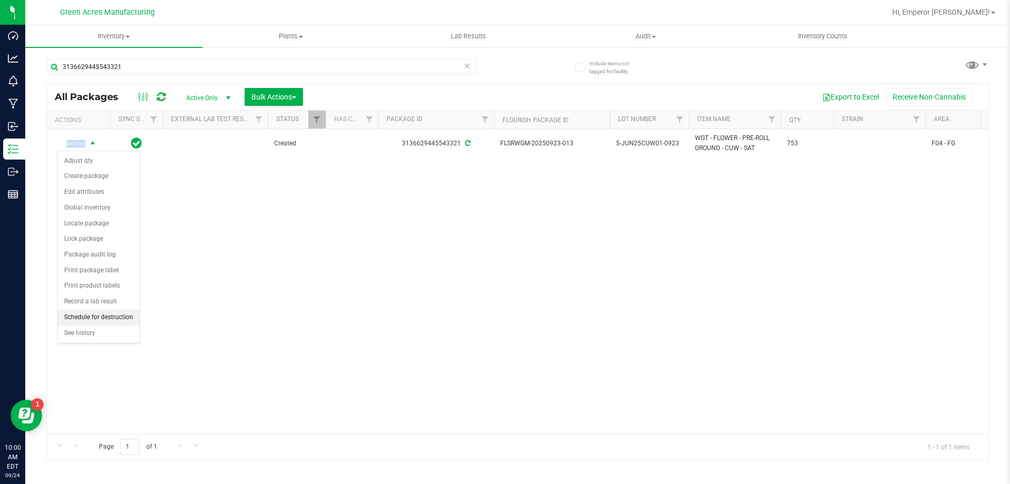
click at [99, 318] on li "Schedule for destruction" at bounding box center [99, 317] width 82 height 16
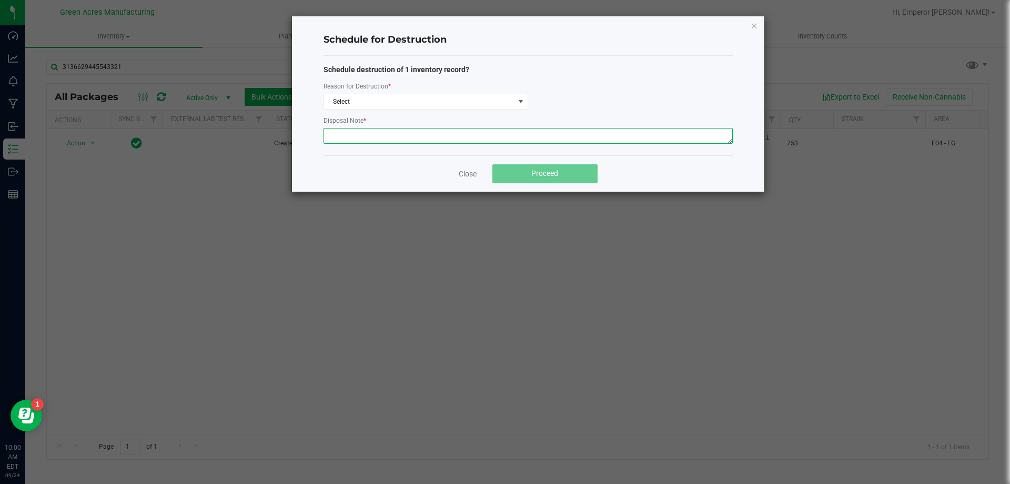
click at [523, 133] on textarea at bounding box center [528, 136] width 409 height 16
paste textarea "WASTE FROM FLEXPAK PRODUCTION/PACKING"
type textarea "WASTE FROM FLEXPAK PRODUCTION/PACKING"
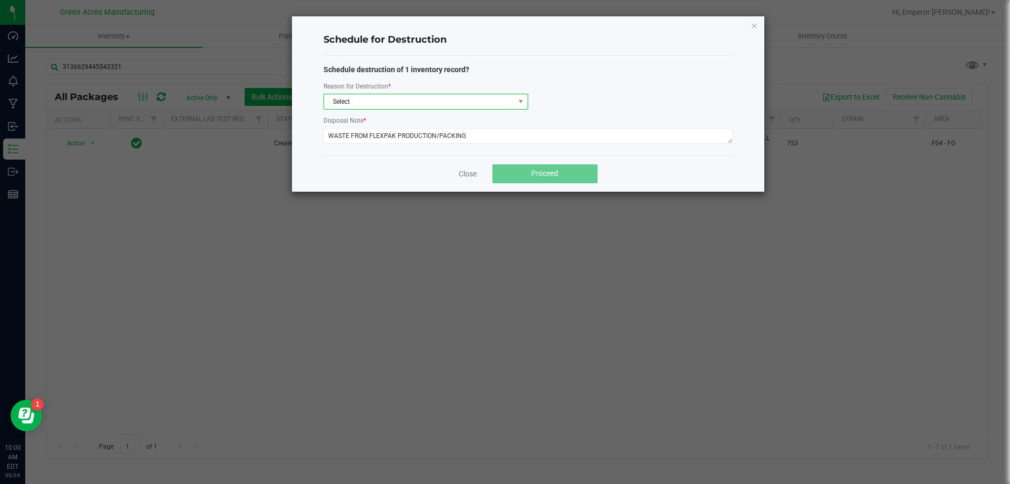
click at [467, 106] on span "Select" at bounding box center [419, 101] width 191 height 15
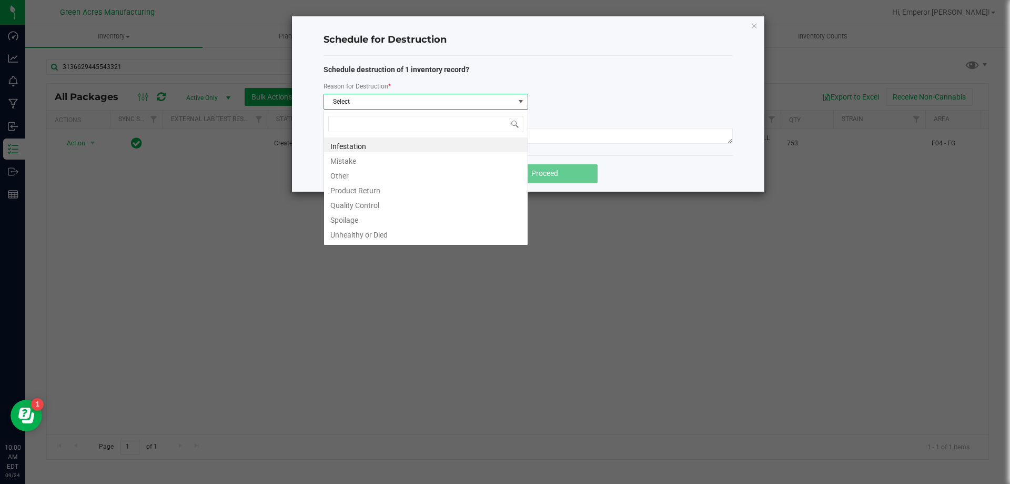
scroll to position [16, 205]
type input "W"
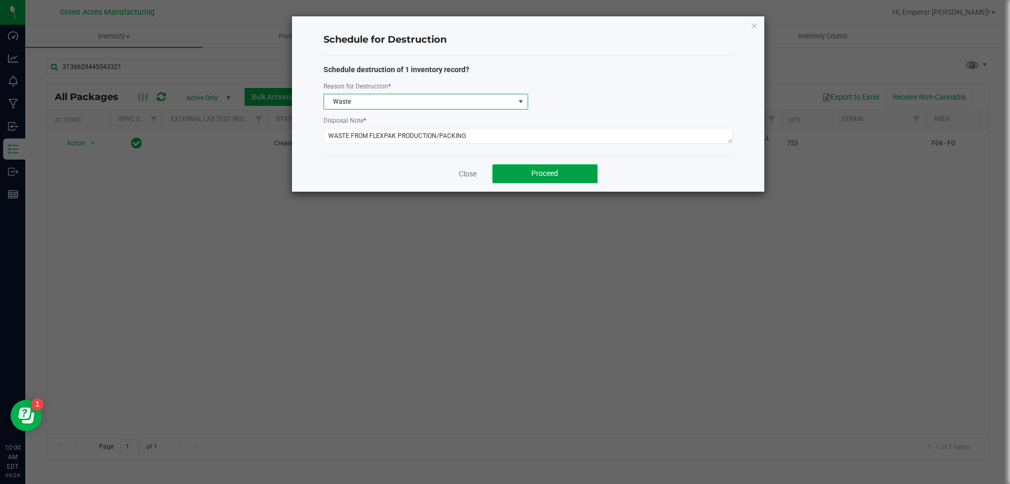
click at [540, 169] on span "Proceed" at bounding box center [545, 173] width 27 height 8
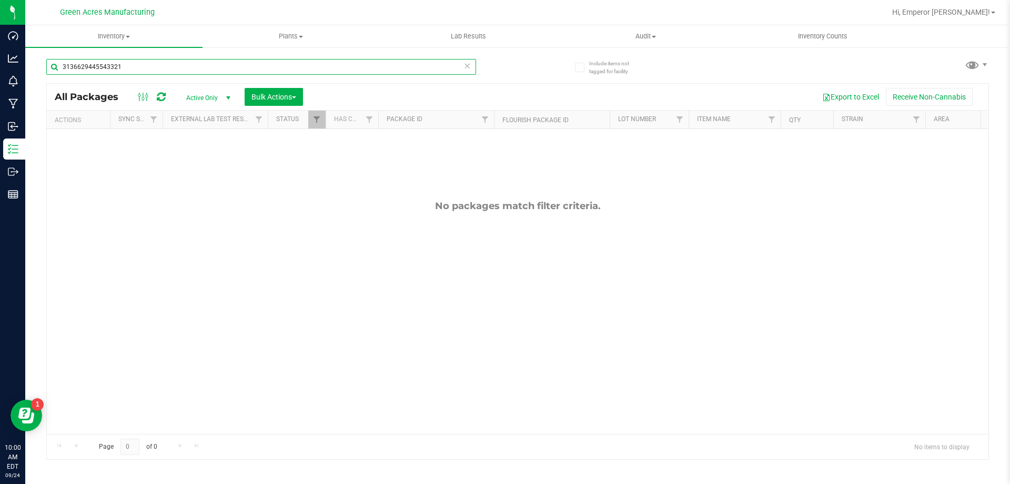
click at [144, 65] on input "3136629445543321" at bounding box center [261, 67] width 430 height 16
paste input "560596532130363"
type input "3560596532130363"
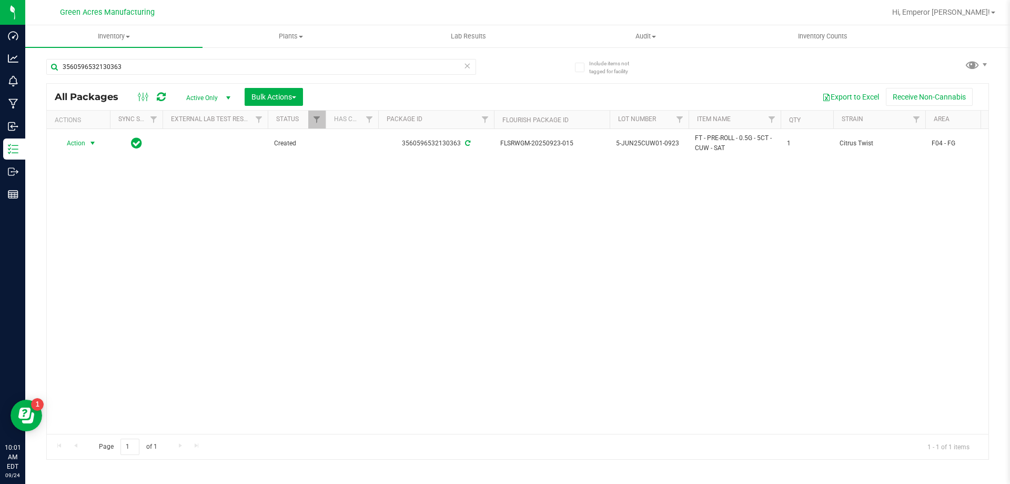
click at [75, 144] on span "Action" at bounding box center [71, 143] width 28 height 15
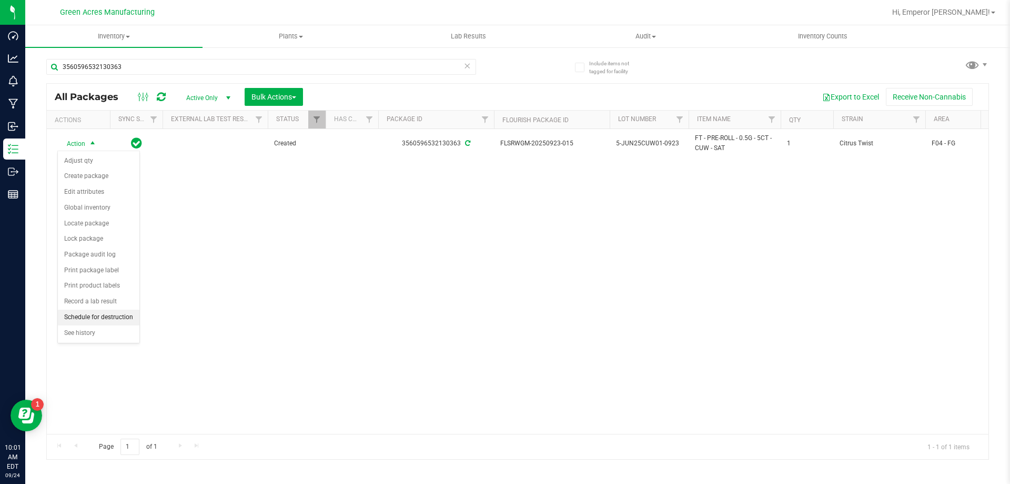
click at [101, 318] on li "Schedule for destruction" at bounding box center [99, 317] width 82 height 16
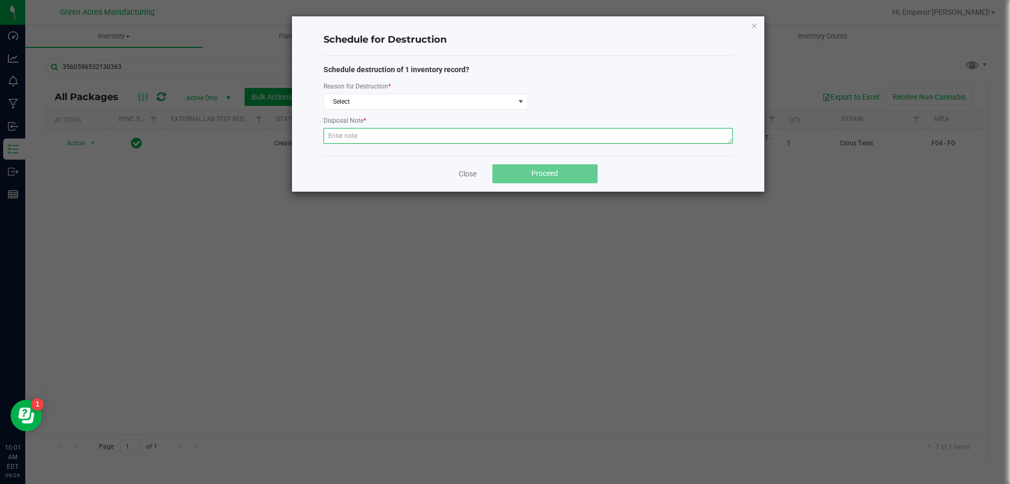
click at [423, 136] on textarea at bounding box center [528, 136] width 409 height 16
paste textarea "WASTE FROM FLEXPAK PRODUCTION/PACKING"
type textarea "WASTE FROM FLEXPAK PRODUCTION/PACKING"
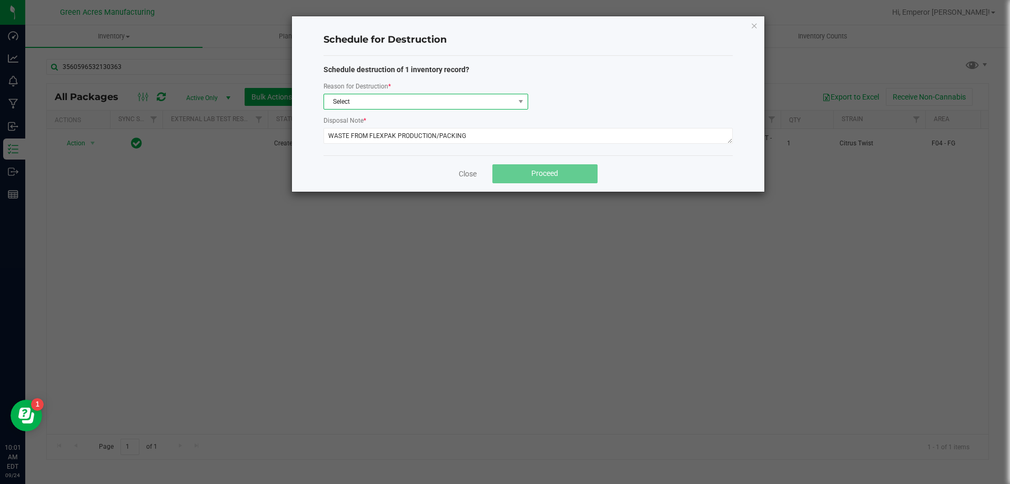
click at [396, 100] on span "Select" at bounding box center [419, 101] width 191 height 15
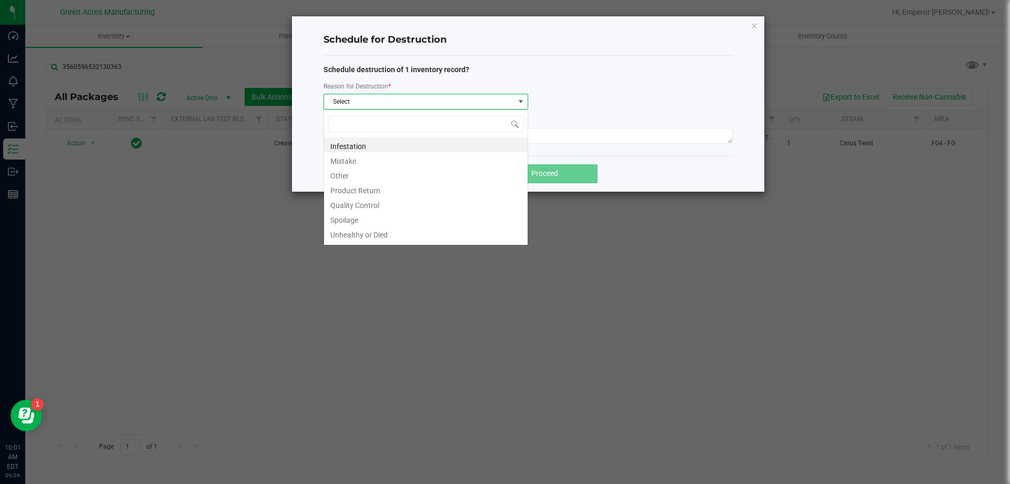
scroll to position [16, 205]
type input "W"
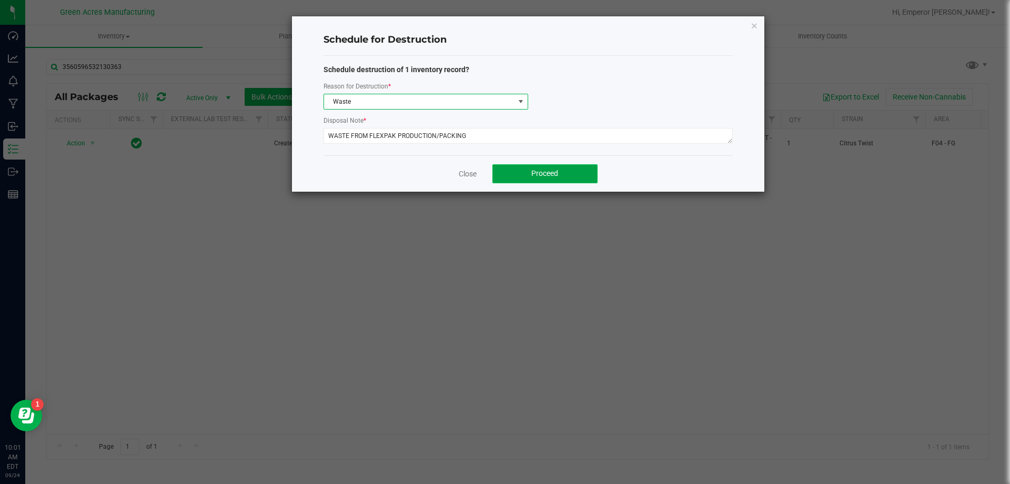
click at [558, 172] on span "Proceed" at bounding box center [545, 173] width 27 height 8
